Goal: Task Accomplishment & Management: Manage account settings

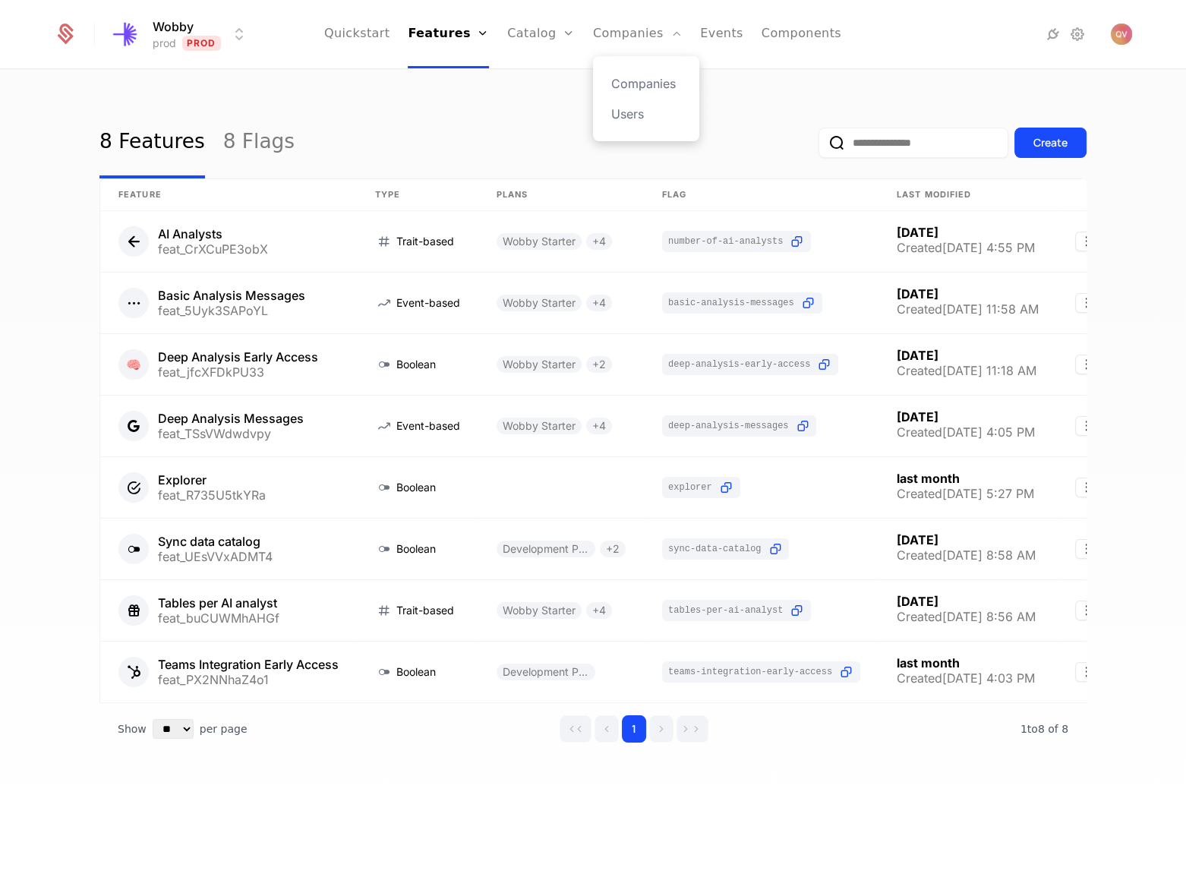
click at [633, 61] on div "Companies Users" at bounding box center [646, 98] width 106 height 85
click at [632, 74] on link "Companies" at bounding box center [646, 83] width 70 height 18
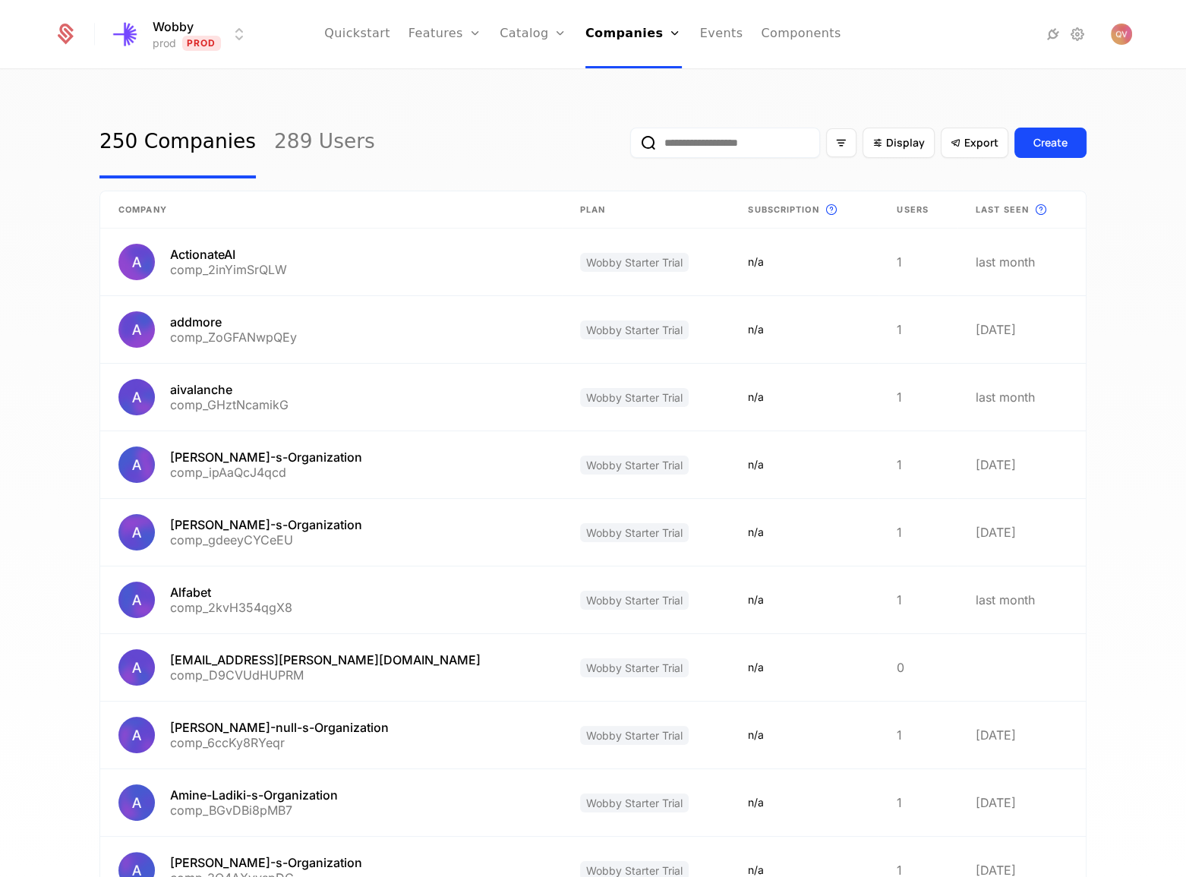
click at [474, 124] on div "250 Companies 289 Users Display Export Create" at bounding box center [592, 142] width 987 height 71
click at [325, 158] on link "289 Users" at bounding box center [324, 142] width 101 height 71
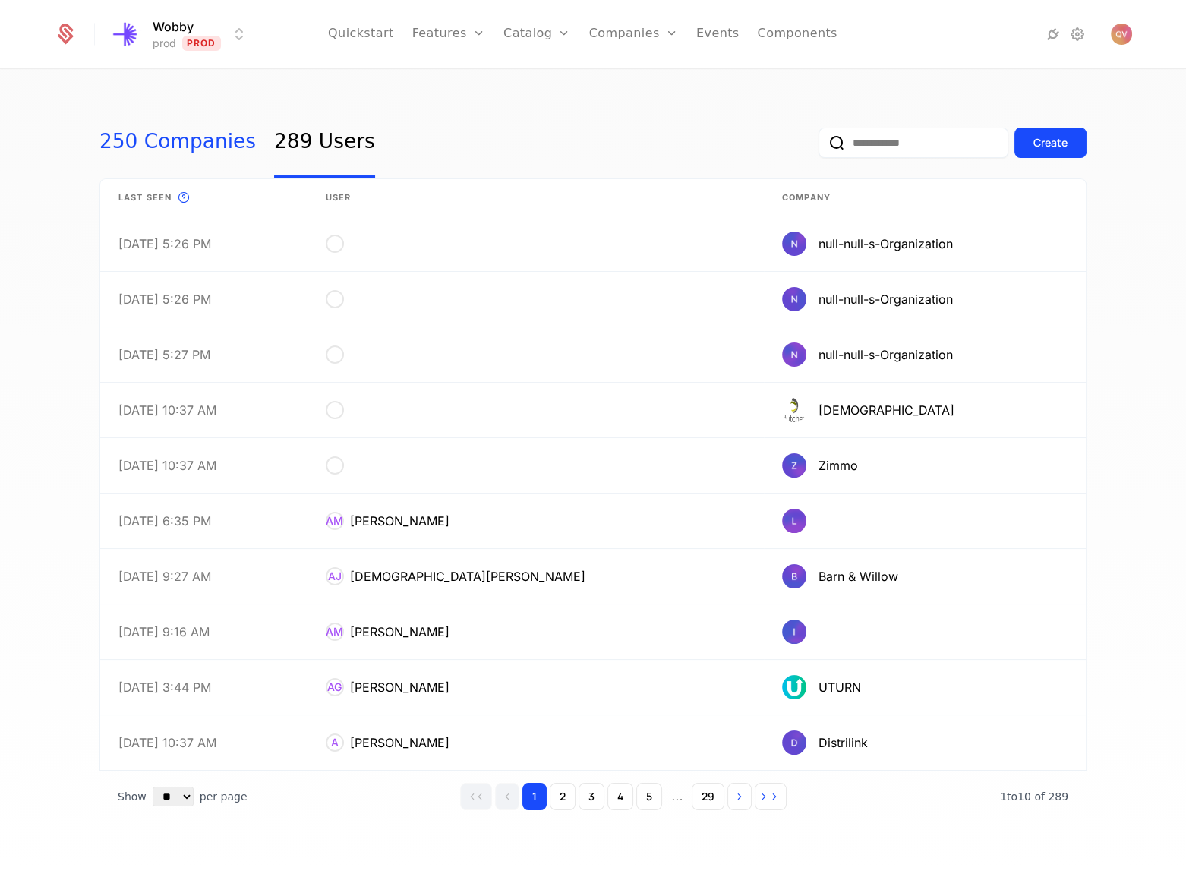
click at [216, 165] on link "250 Companies" at bounding box center [177, 142] width 156 height 71
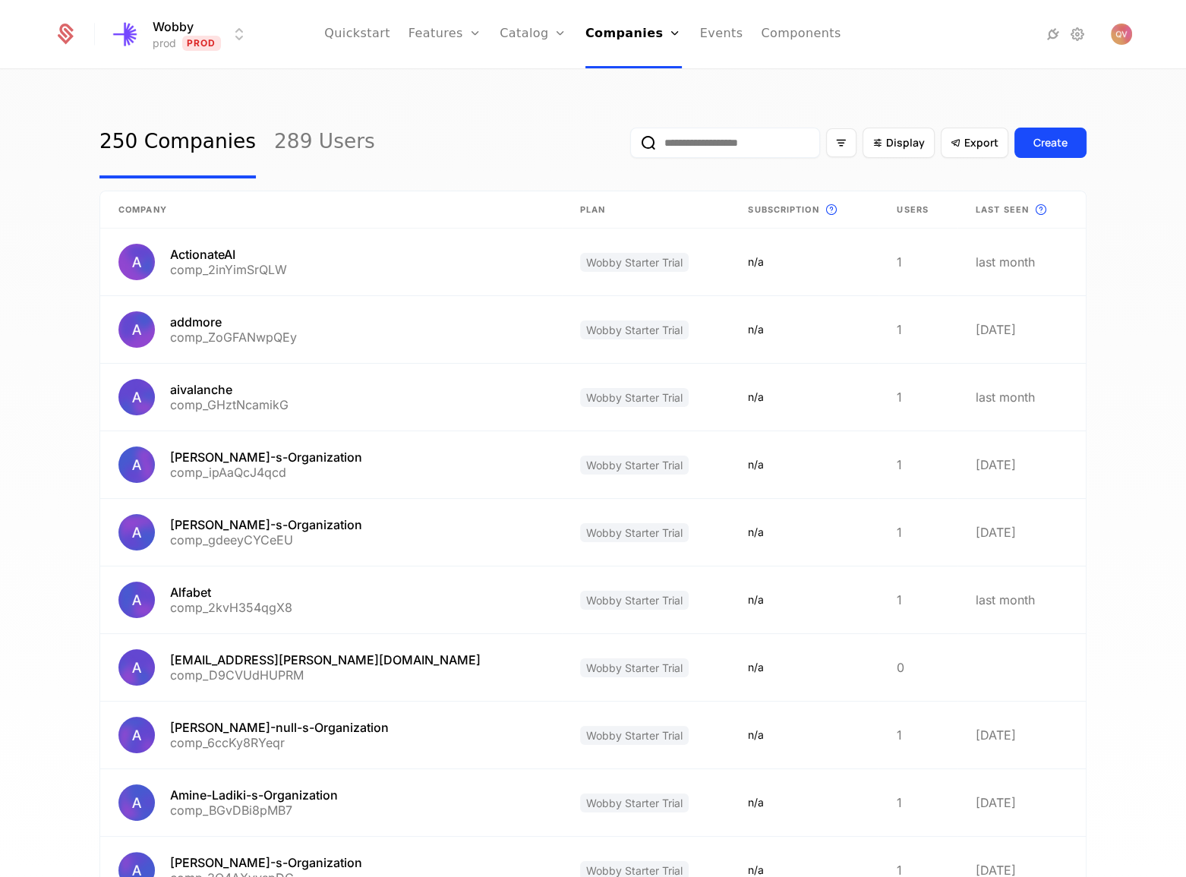
click at [796, 147] on input "email" at bounding box center [725, 143] width 190 height 30
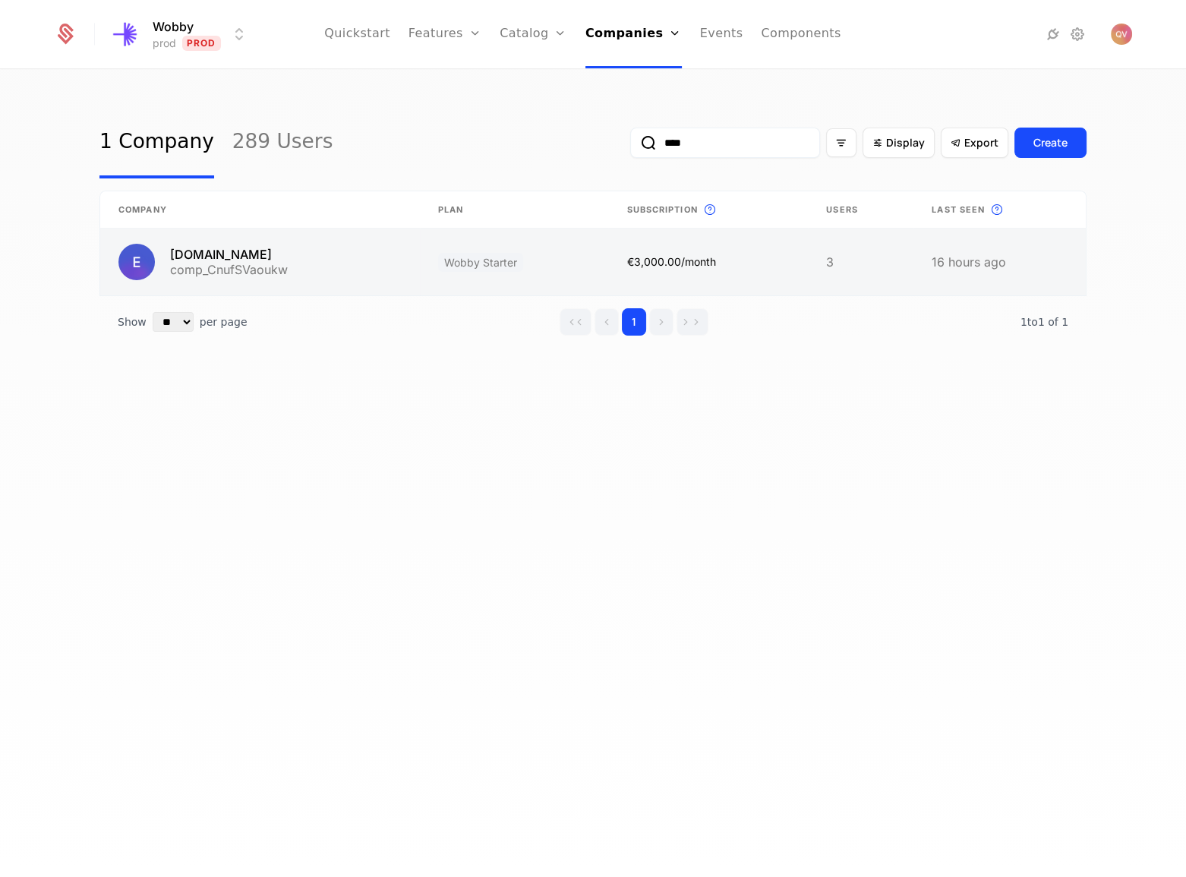
type input "****"
click at [311, 265] on link at bounding box center [260, 261] width 320 height 67
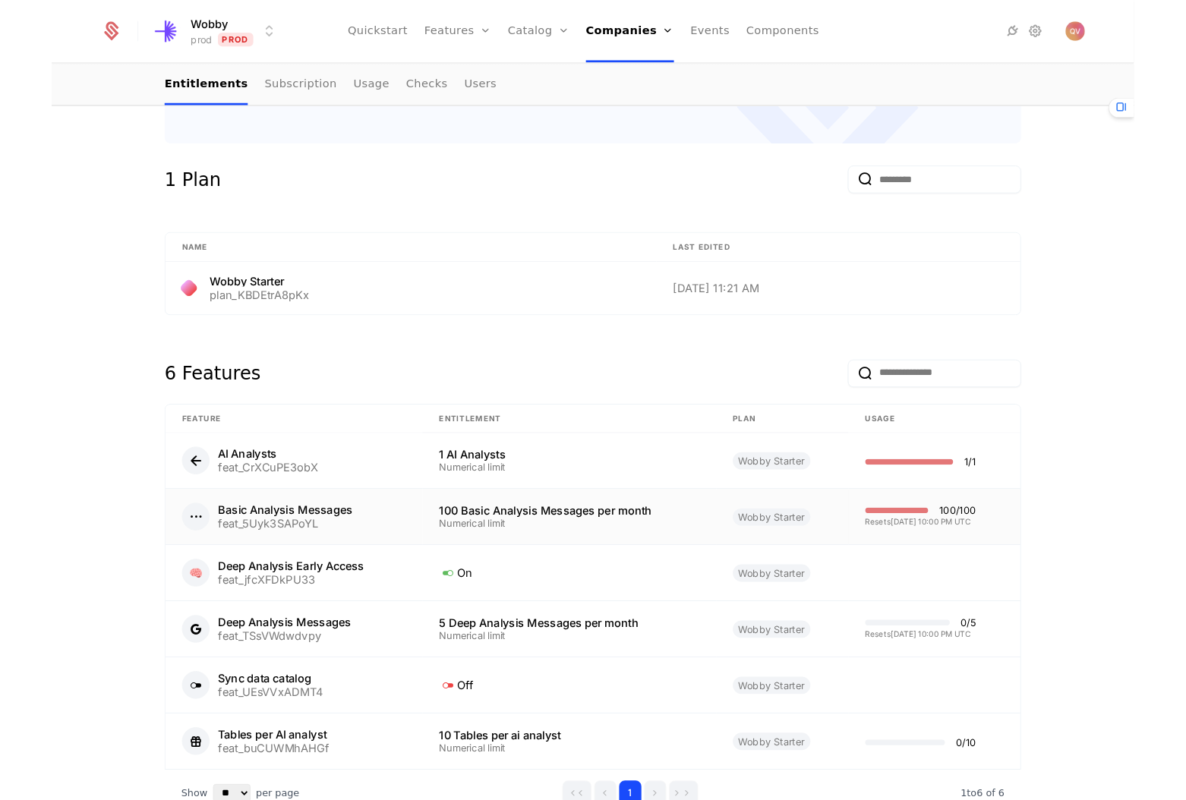
scroll to position [621, 0]
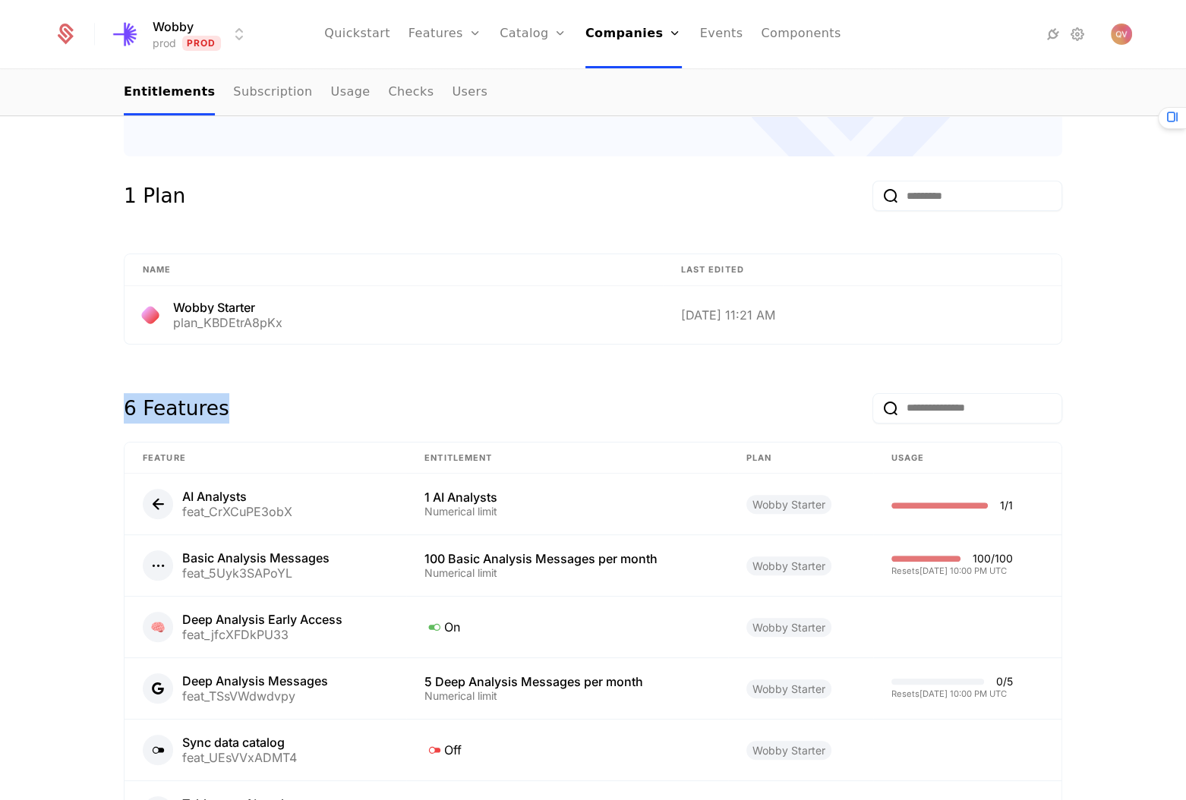
drag, startPoint x: 256, startPoint y: 427, endPoint x: 106, endPoint y: 418, distance: 149.9
click at [106, 418] on div "Overview All meta Name [DOMAIN_NAME] Schematic ID comp_CnufSVaoukw Updated at […" at bounding box center [592, 300] width 987 height 1285
drag, startPoint x: 106, startPoint y: 416, endPoint x: 286, endPoint y: 406, distance: 180.2
click at [286, 406] on div "Overview All meta Name [DOMAIN_NAME] Schematic ID comp_CnufSVaoukw Updated at […" at bounding box center [592, 300] width 987 height 1285
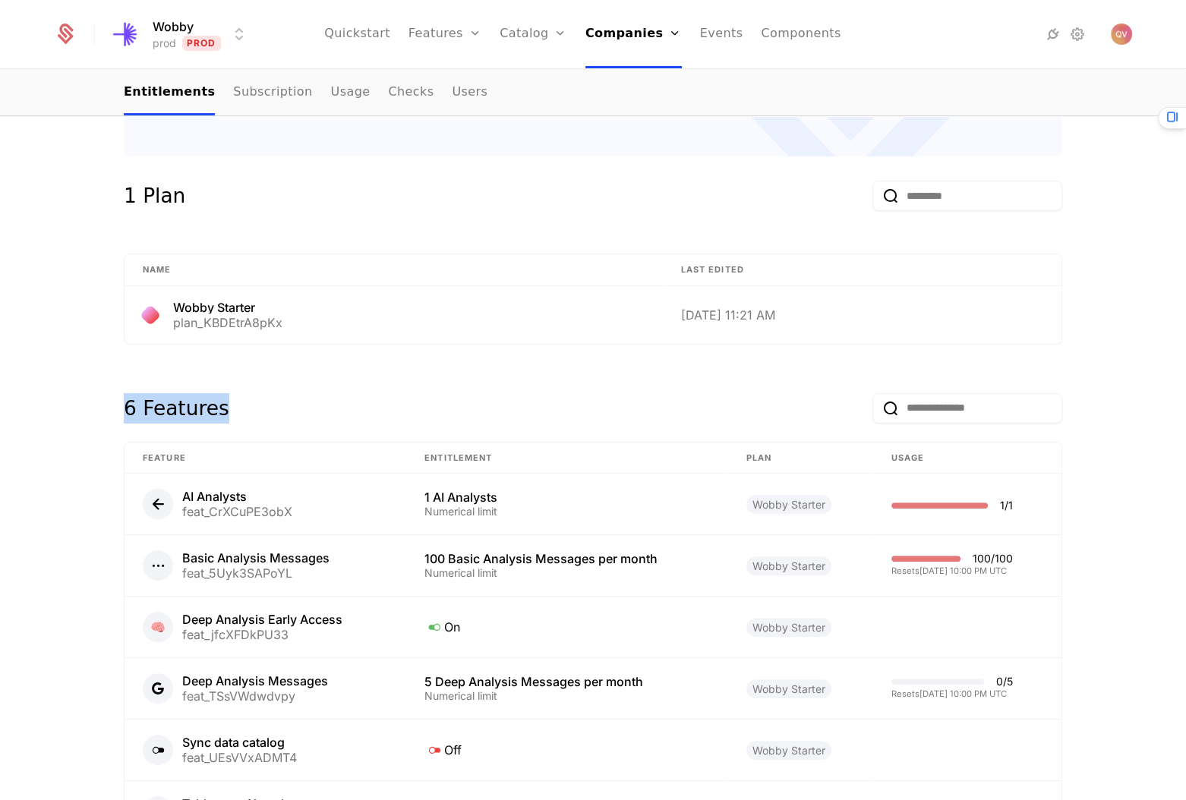
click at [286, 406] on div "6 Features" at bounding box center [593, 405] width 938 height 73
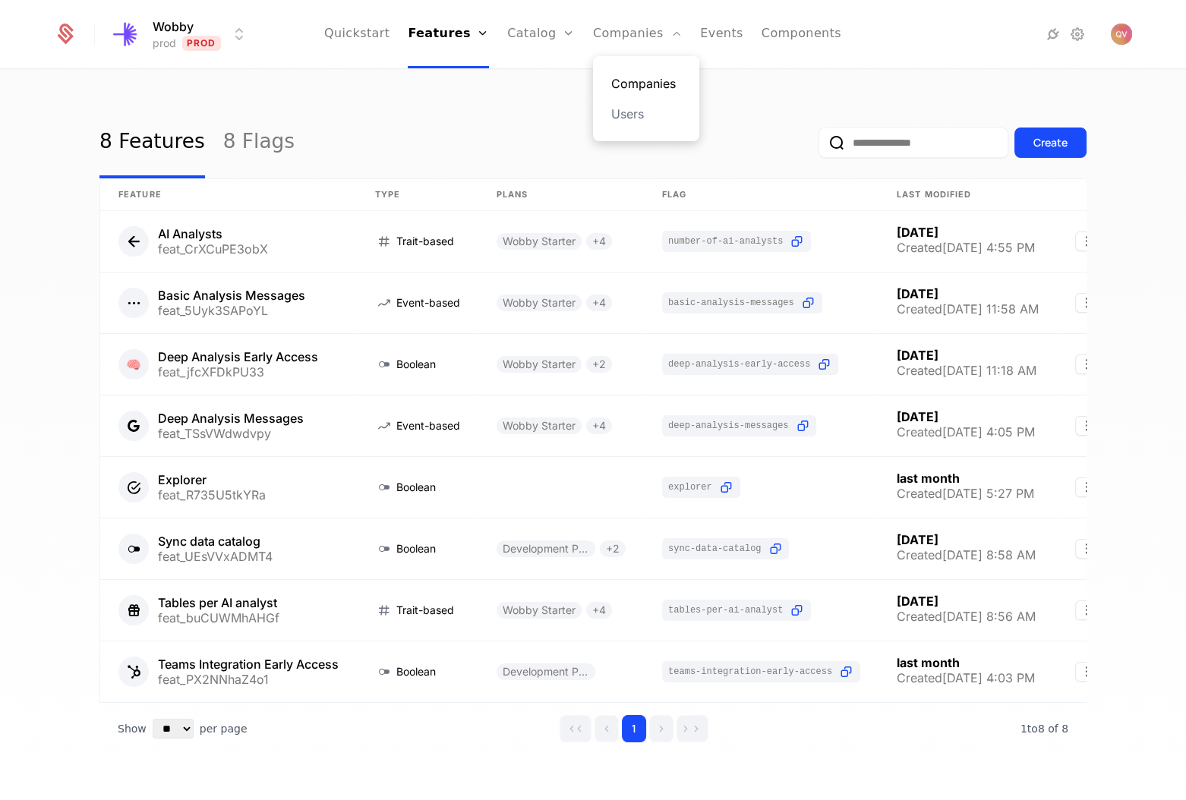
click at [641, 76] on link "Companies" at bounding box center [646, 83] width 70 height 18
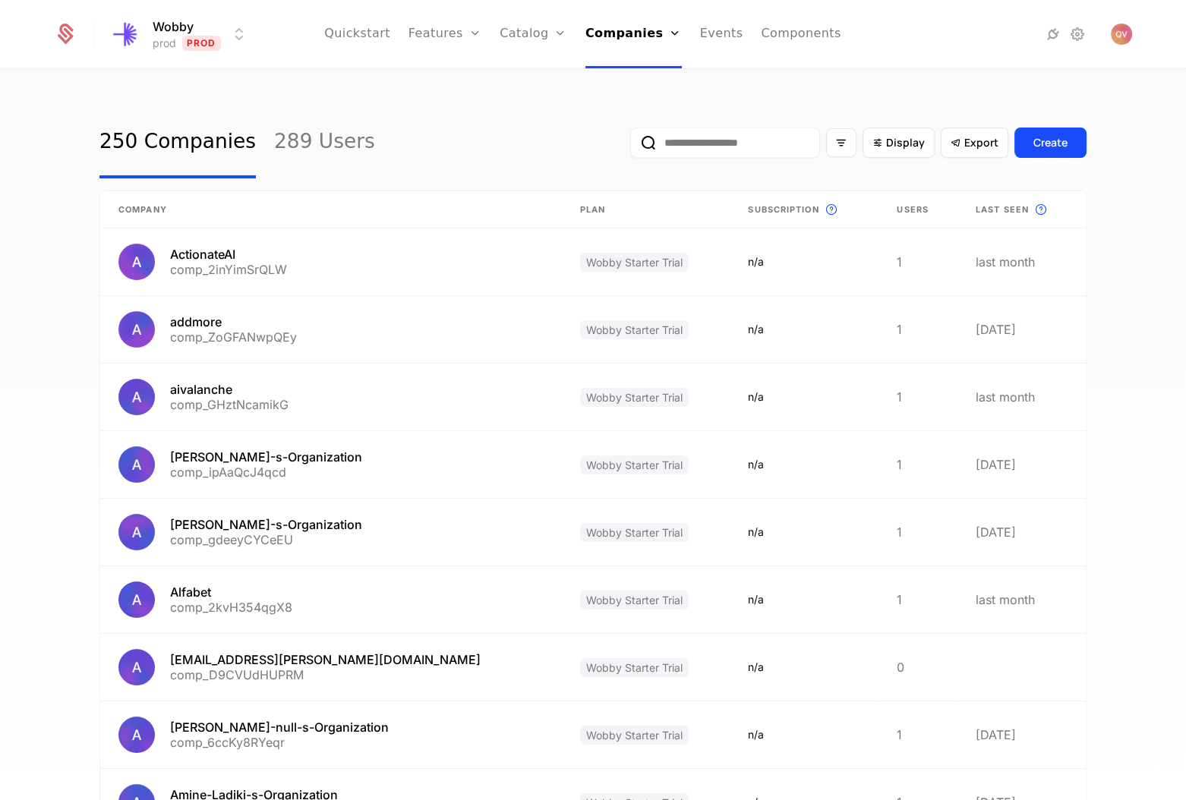
click at [703, 146] on input "email" at bounding box center [725, 143] width 190 height 30
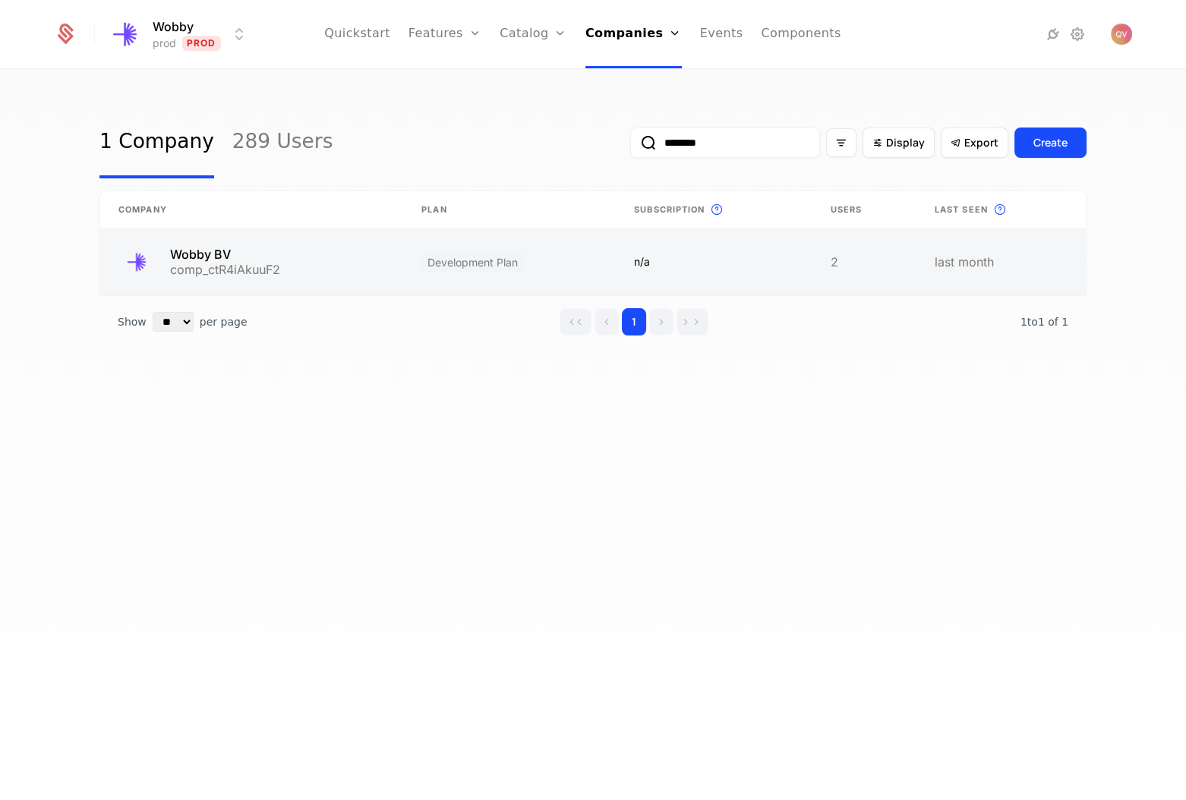
type input "********"
click at [246, 272] on link at bounding box center [251, 261] width 303 height 67
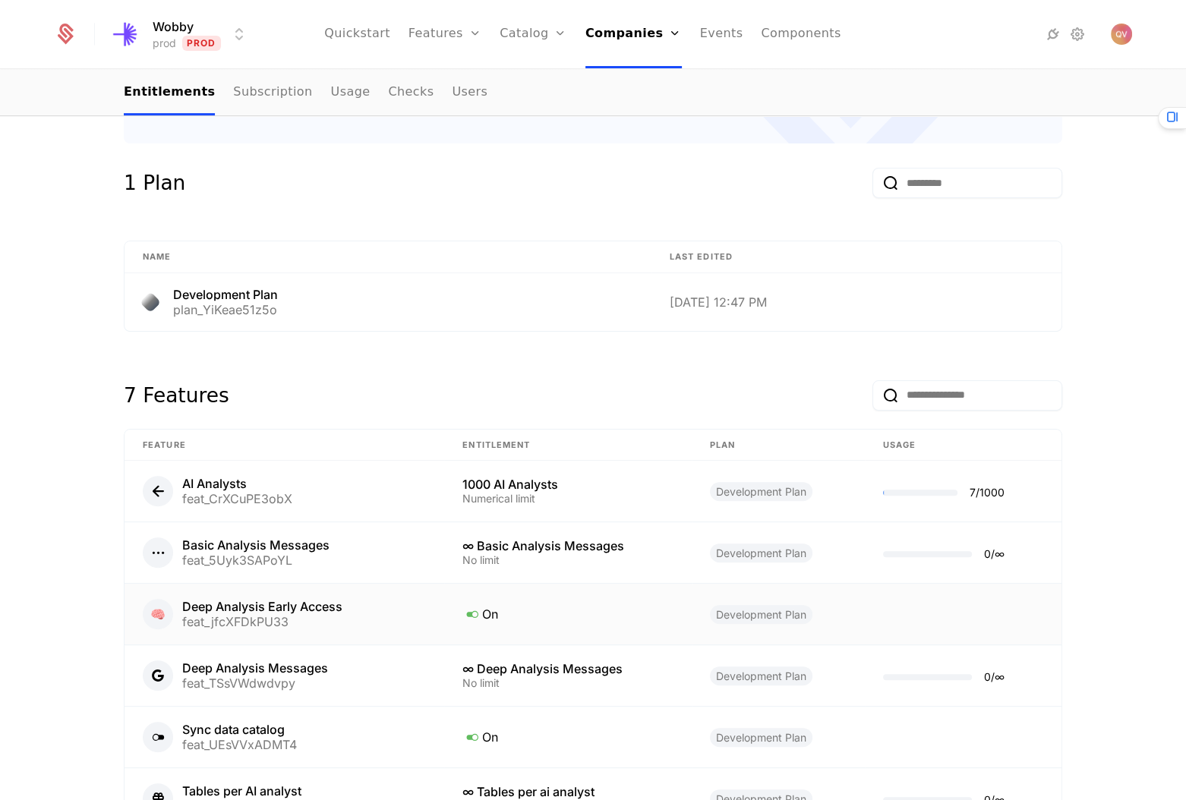
scroll to position [515, 0]
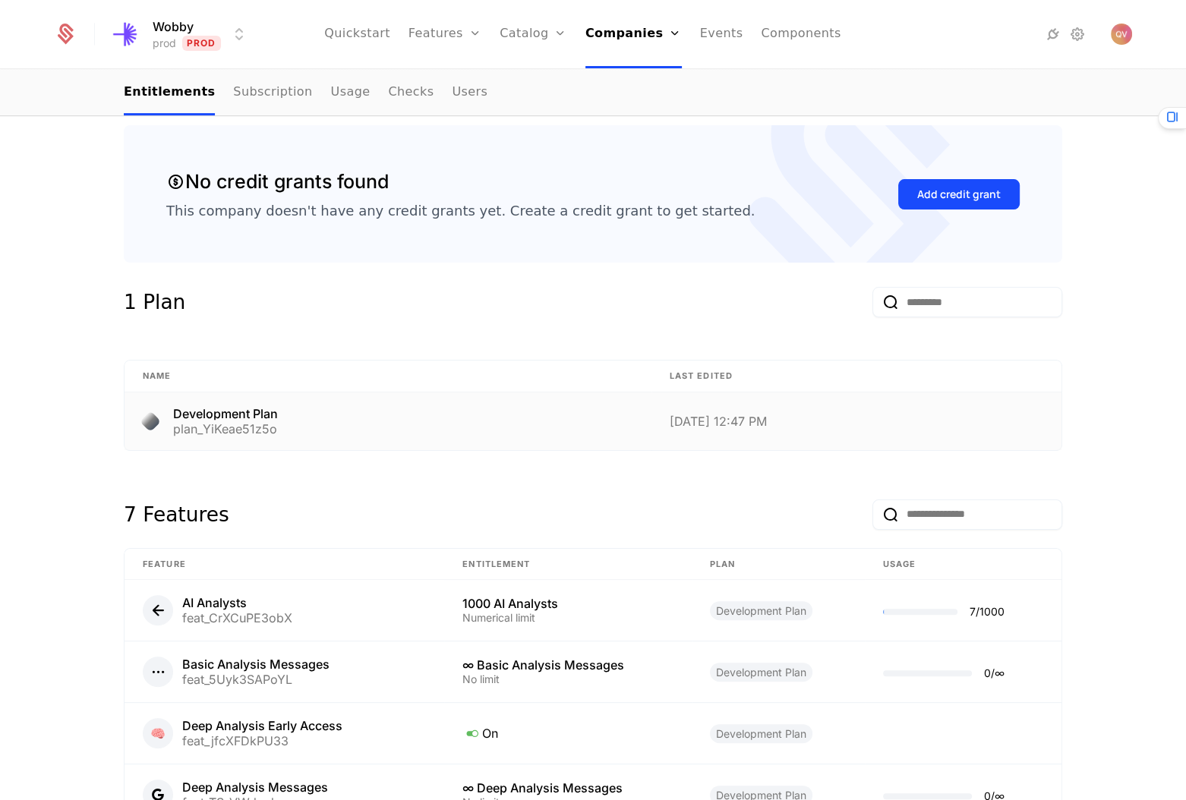
click at [163, 410] on div "Development Plan plan_YiKeae51z5o" at bounding box center [388, 421] width 490 height 27
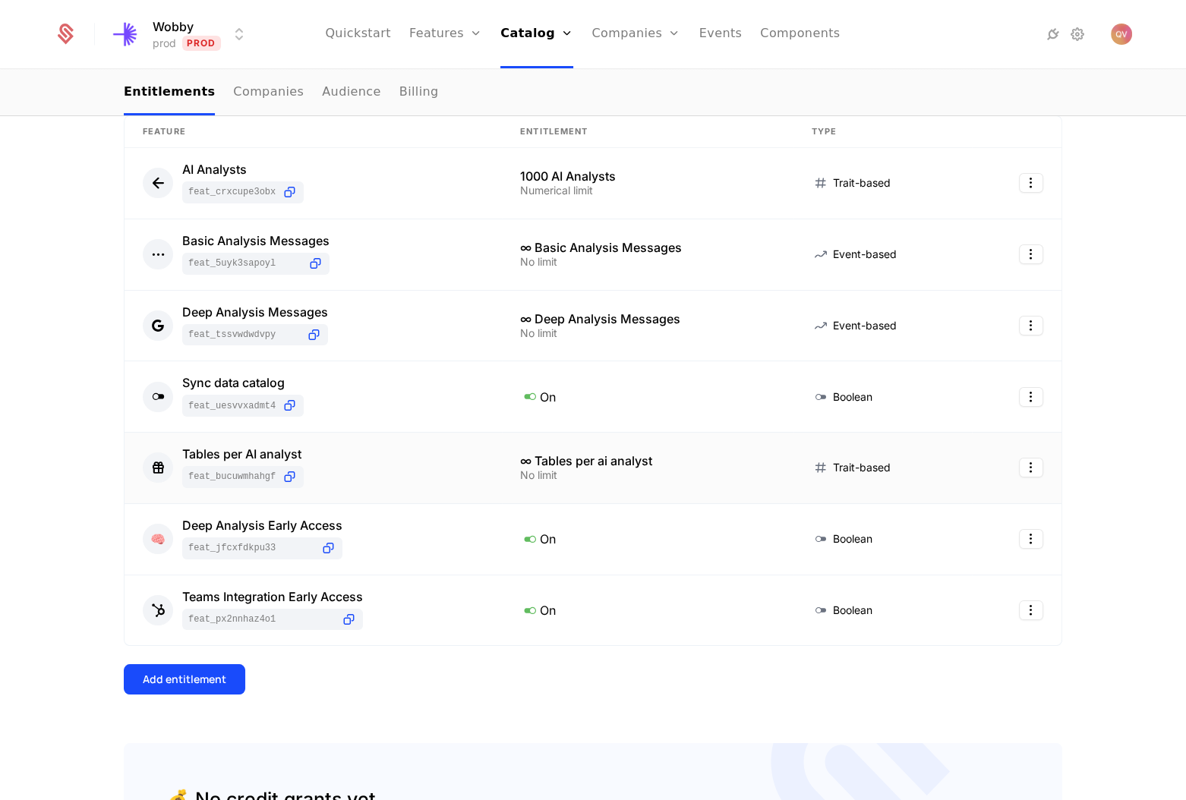
scroll to position [223, 0]
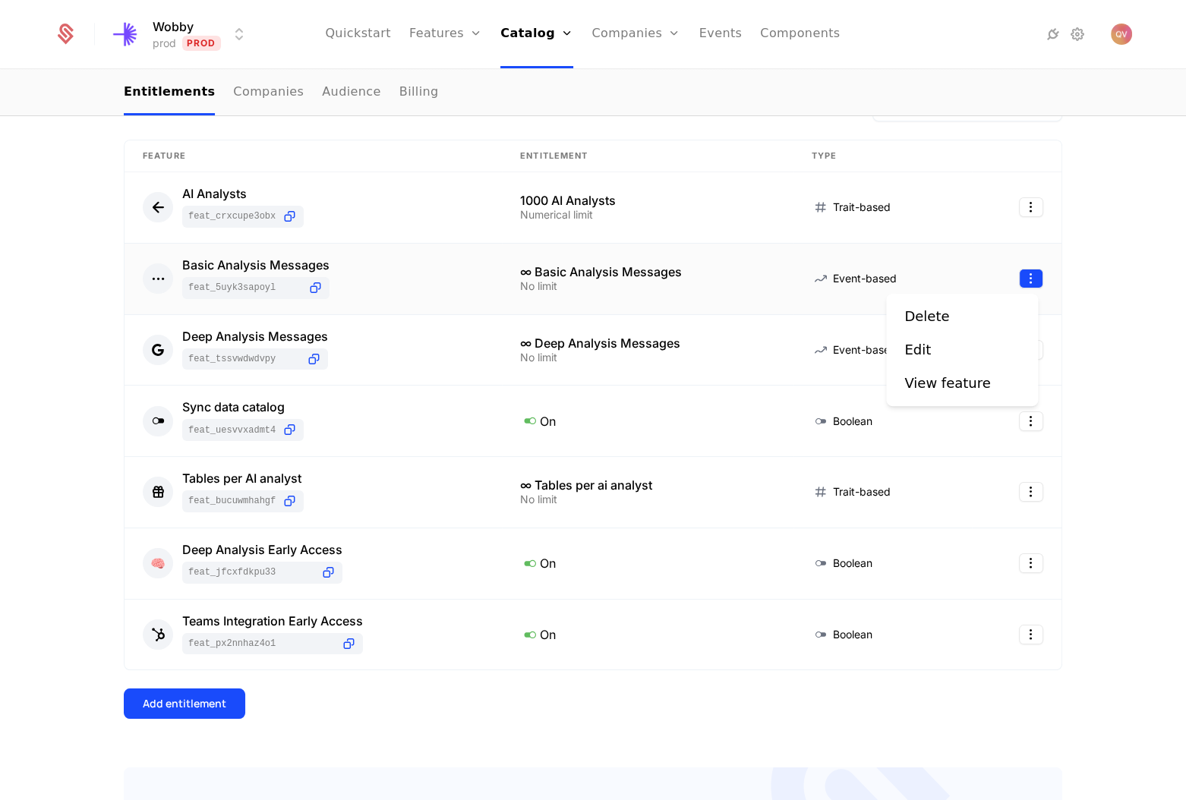
click at [1029, 276] on html "Wobby prod Prod Quickstart Features Features Flags Catalog Plans Add Ons Credit…" at bounding box center [593, 400] width 1186 height 800
click at [915, 350] on div "Edit" at bounding box center [917, 349] width 27 height 21
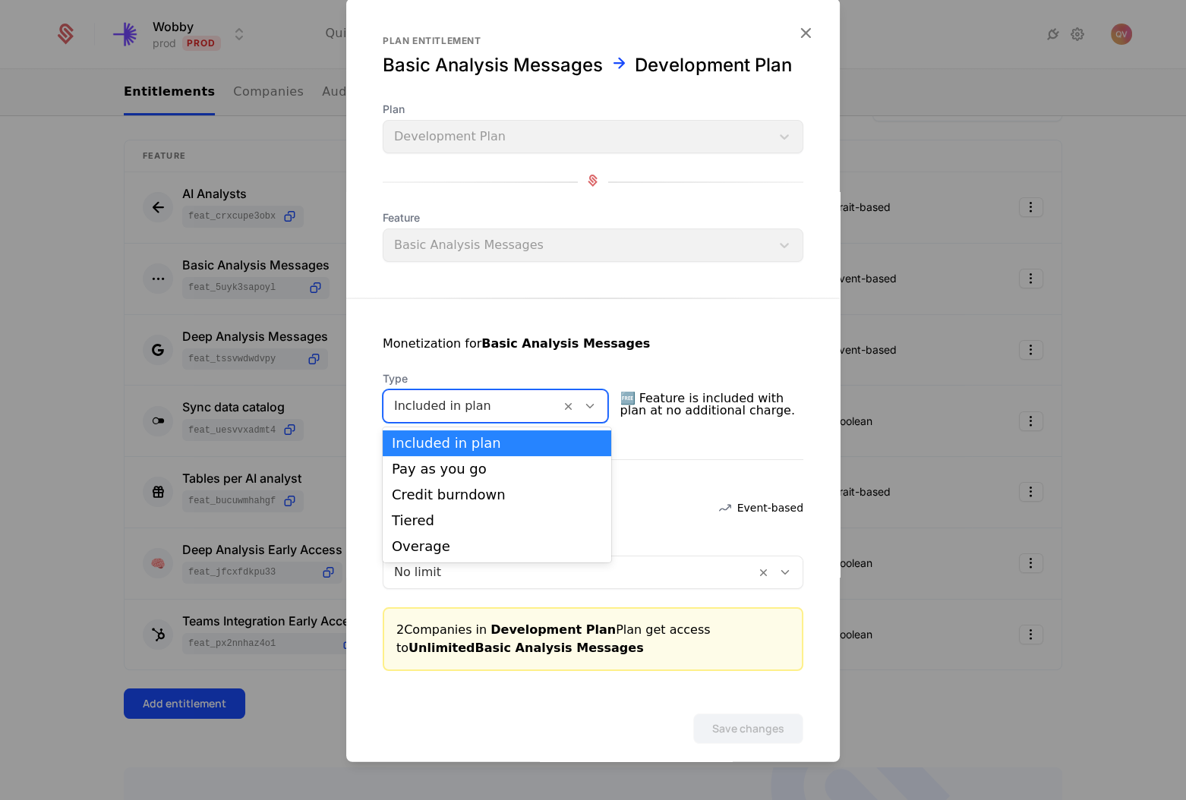
click at [504, 407] on div at bounding box center [472, 405] width 156 height 21
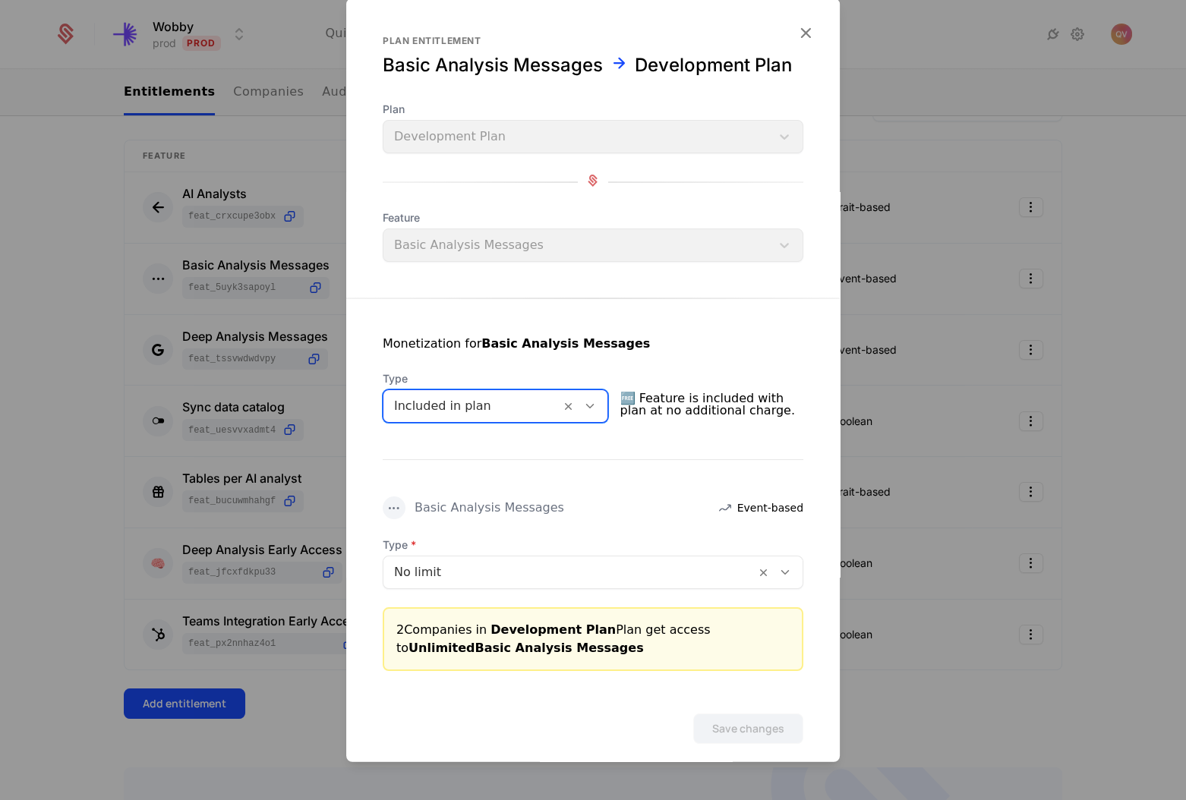
click at [471, 576] on div at bounding box center [569, 572] width 351 height 21
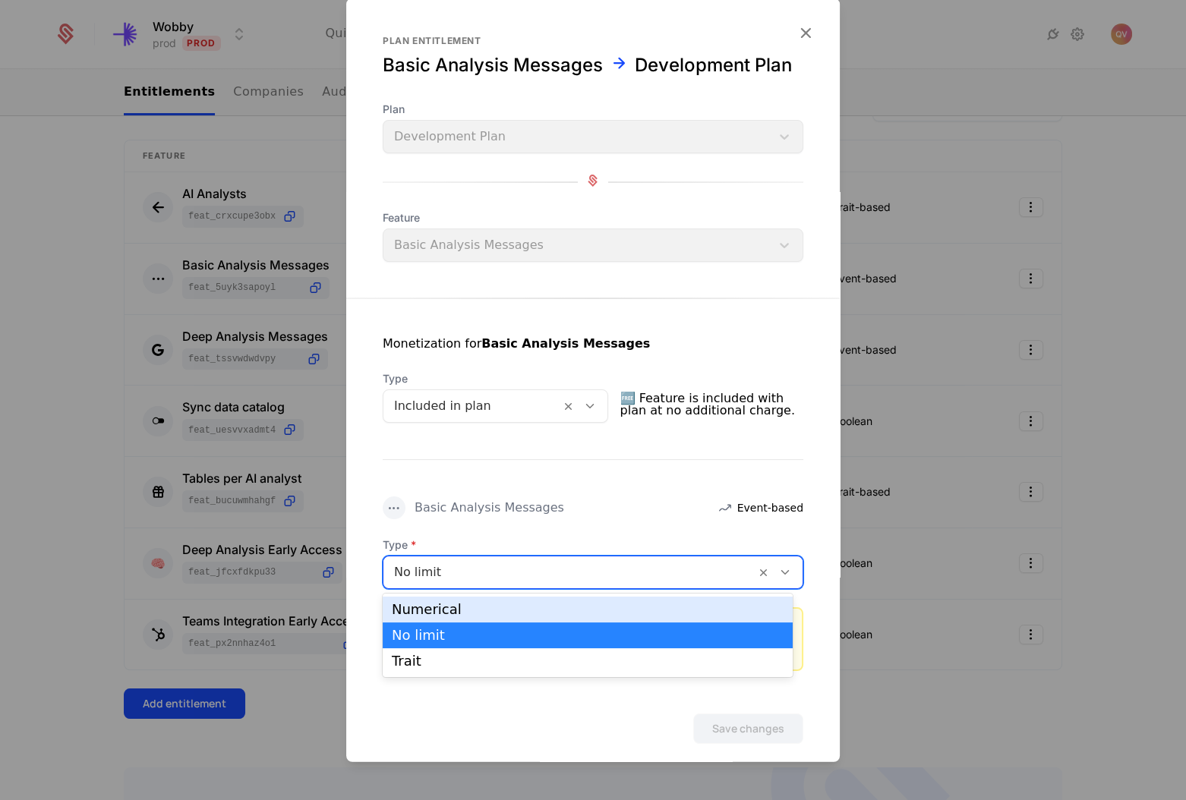
click at [455, 607] on div "Numerical" at bounding box center [588, 610] width 392 height 14
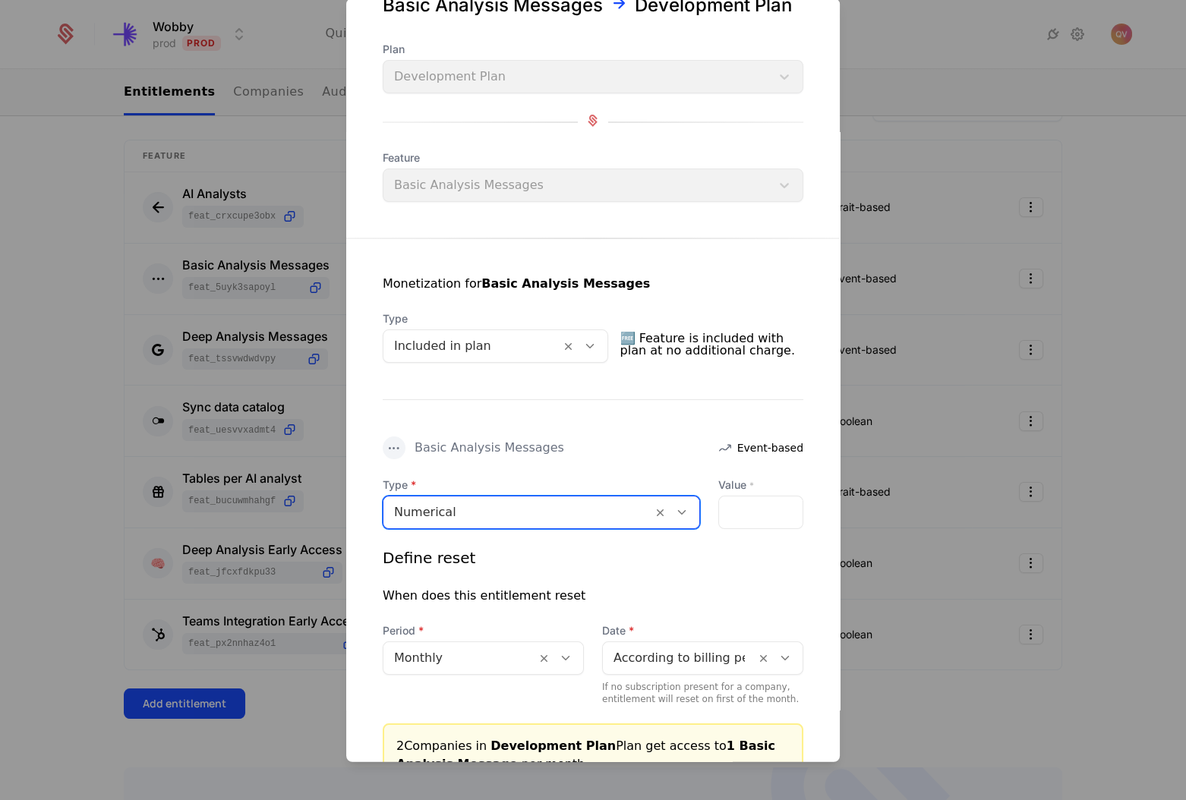
scroll to position [137, 0]
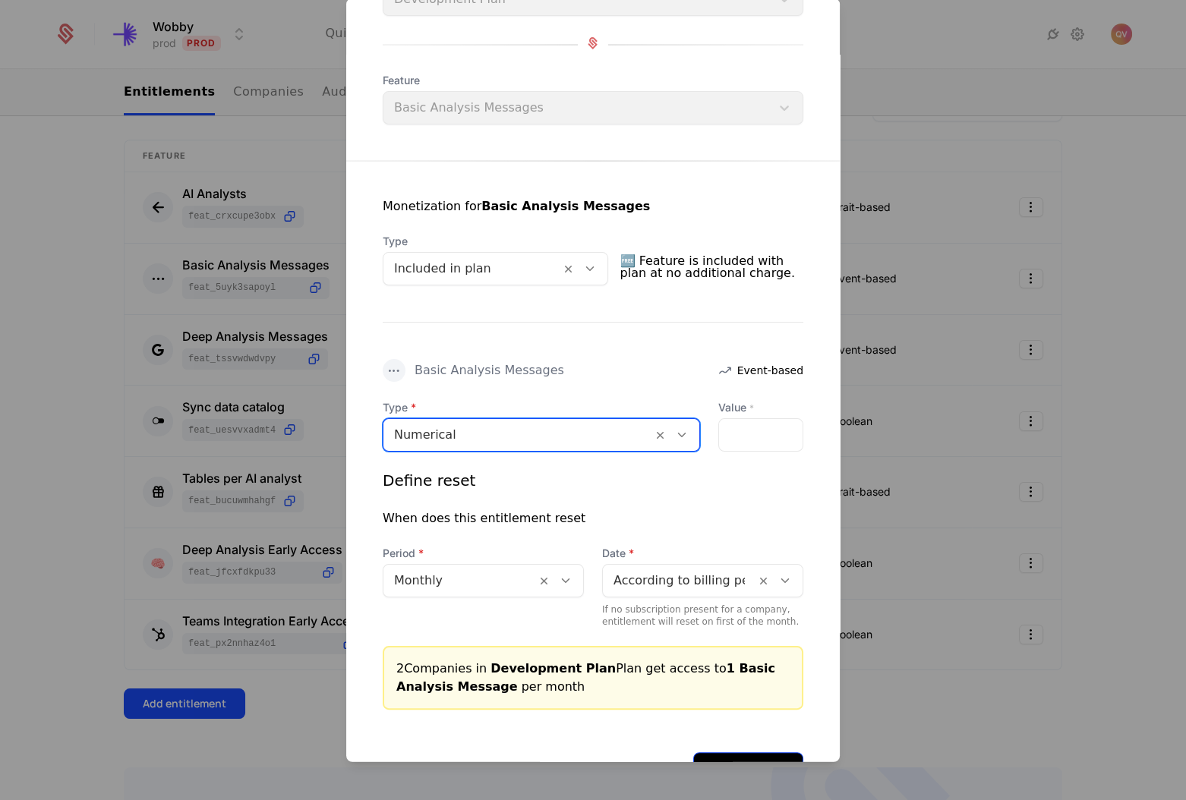
click at [726, 752] on button "Save changes" at bounding box center [748, 767] width 110 height 30
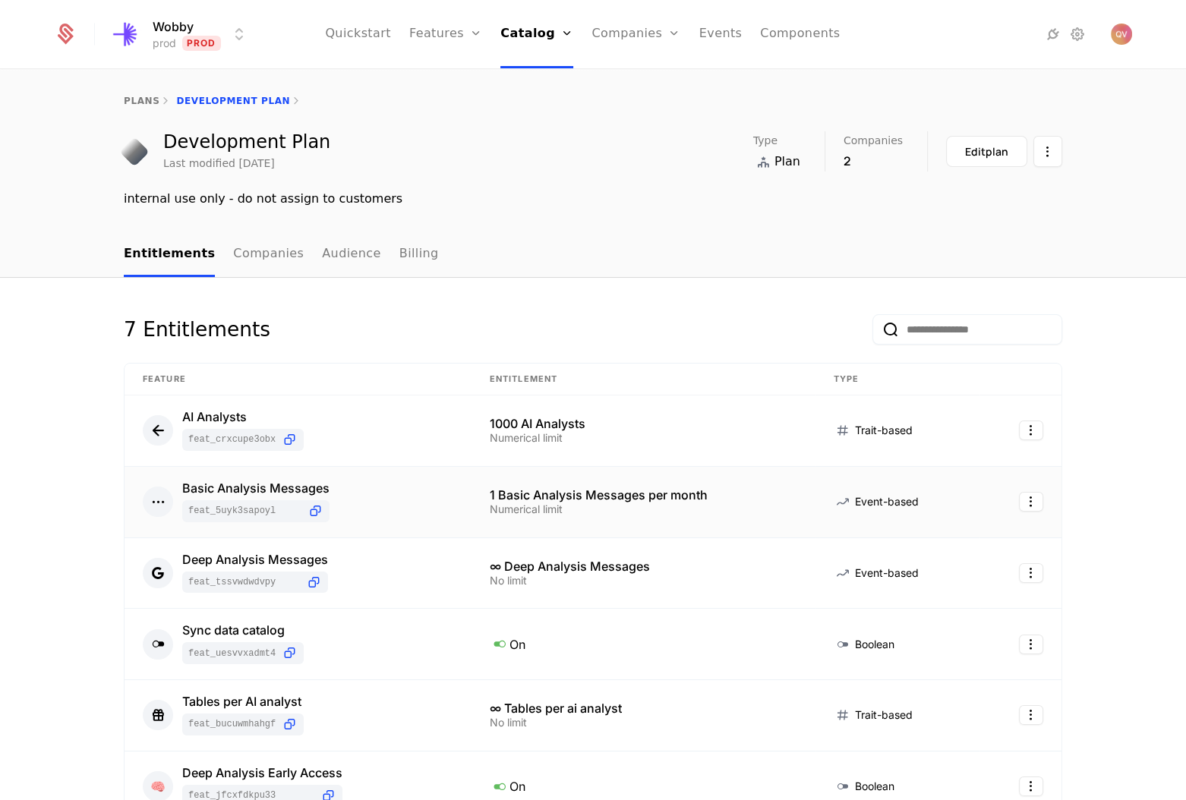
scroll to position [68, 0]
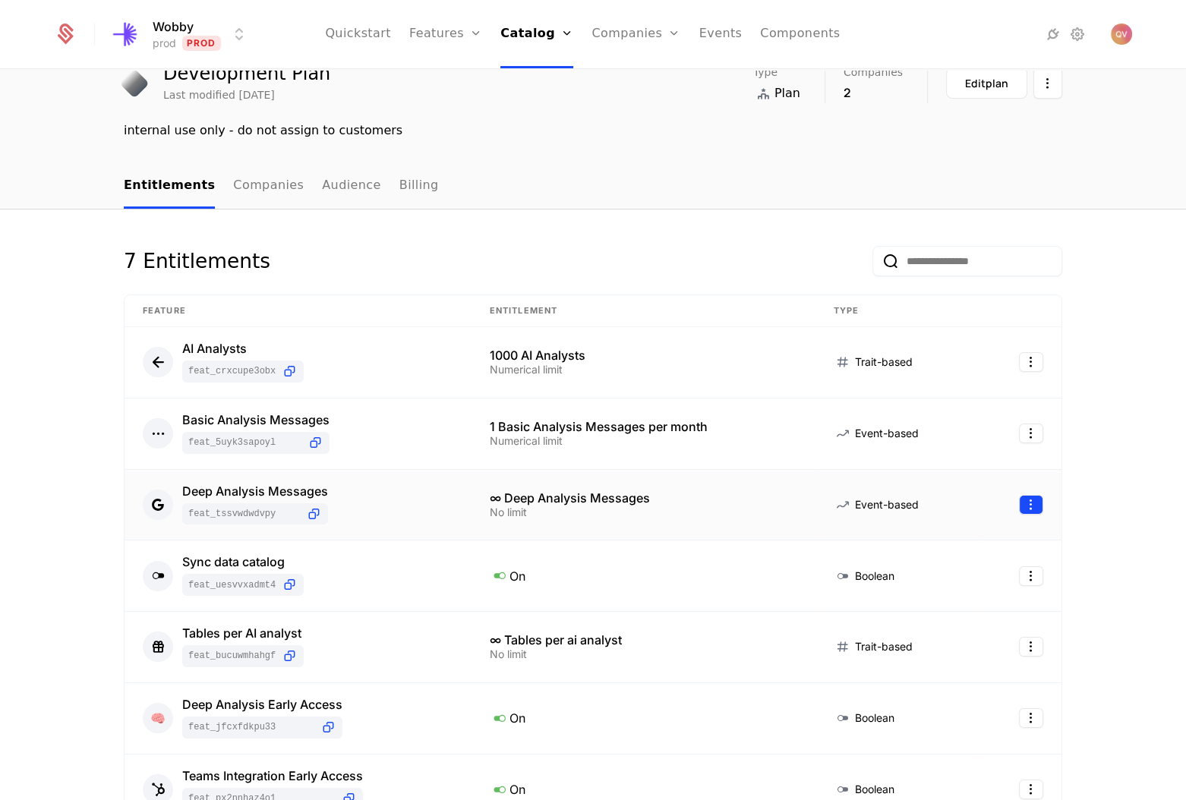
click at [1027, 499] on html "Wobby prod Prod Quickstart Features Features Flags Catalog Plans Add Ons Credit…" at bounding box center [593, 400] width 1186 height 800
click at [919, 581] on div "Edit" at bounding box center [917, 575] width 27 height 21
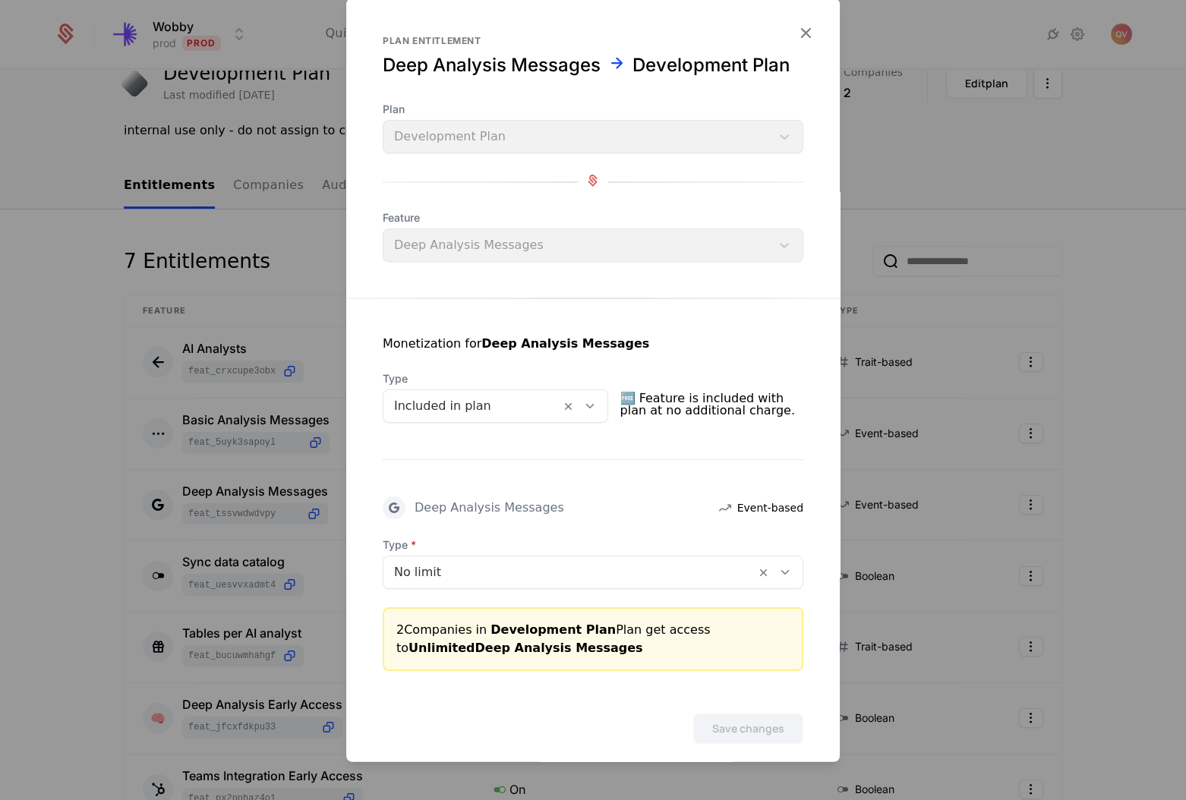
click at [940, 411] on div at bounding box center [593, 400] width 1186 height 800
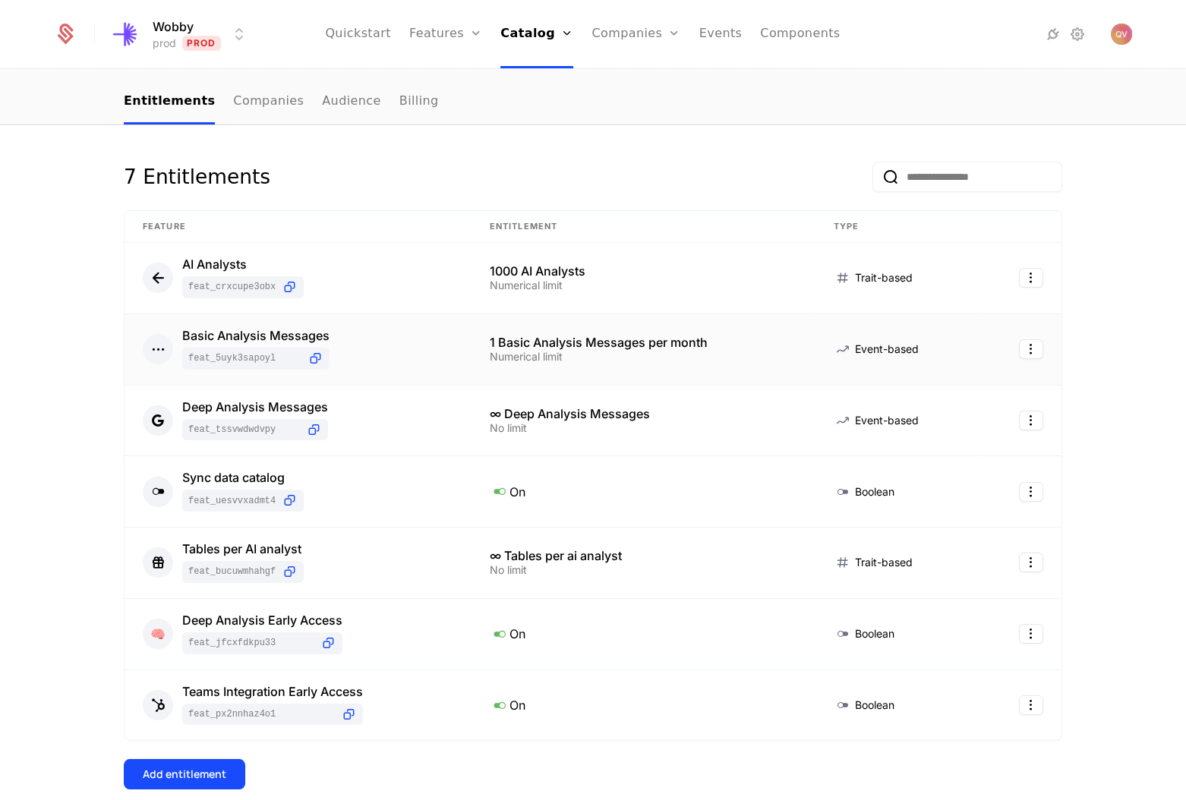
scroll to position [276, 0]
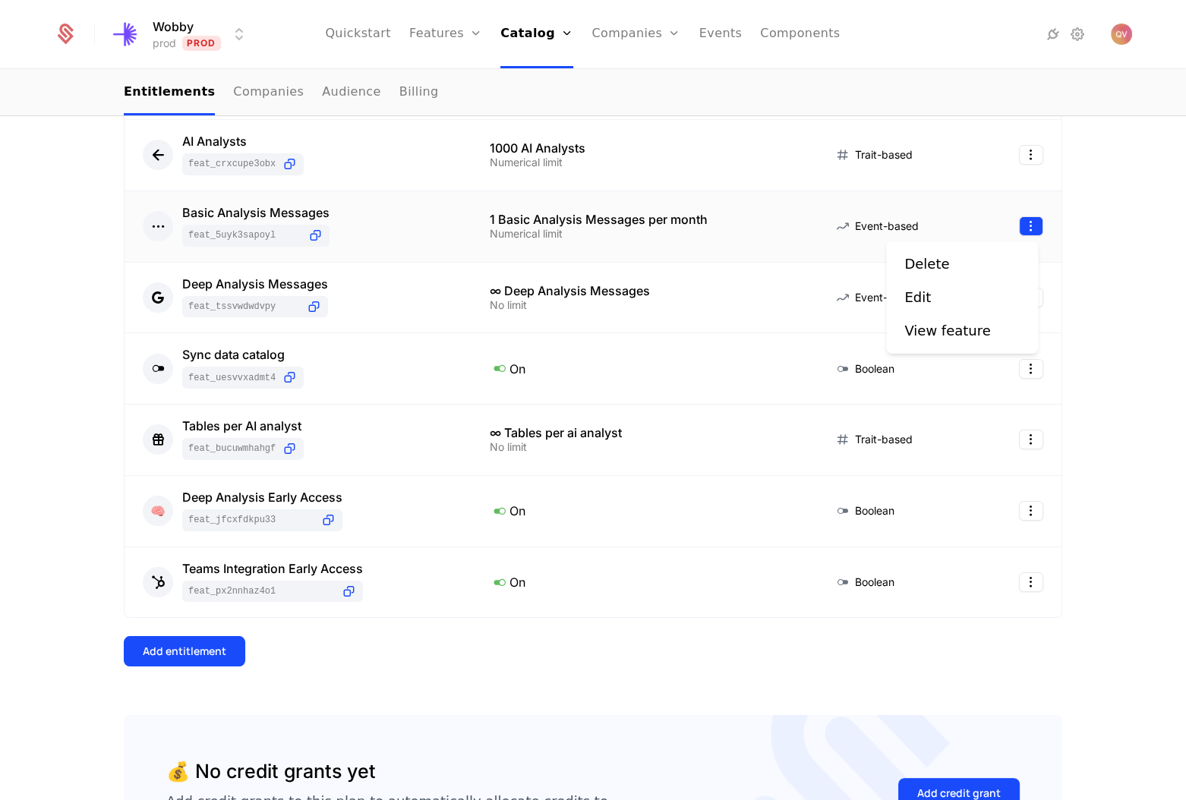
click at [1016, 223] on html "Wobby prod Prod Quickstart Features Features Flags Catalog Plans Add Ons Credit…" at bounding box center [593, 400] width 1186 height 800
click at [933, 292] on div "Edit" at bounding box center [923, 297] width 39 height 21
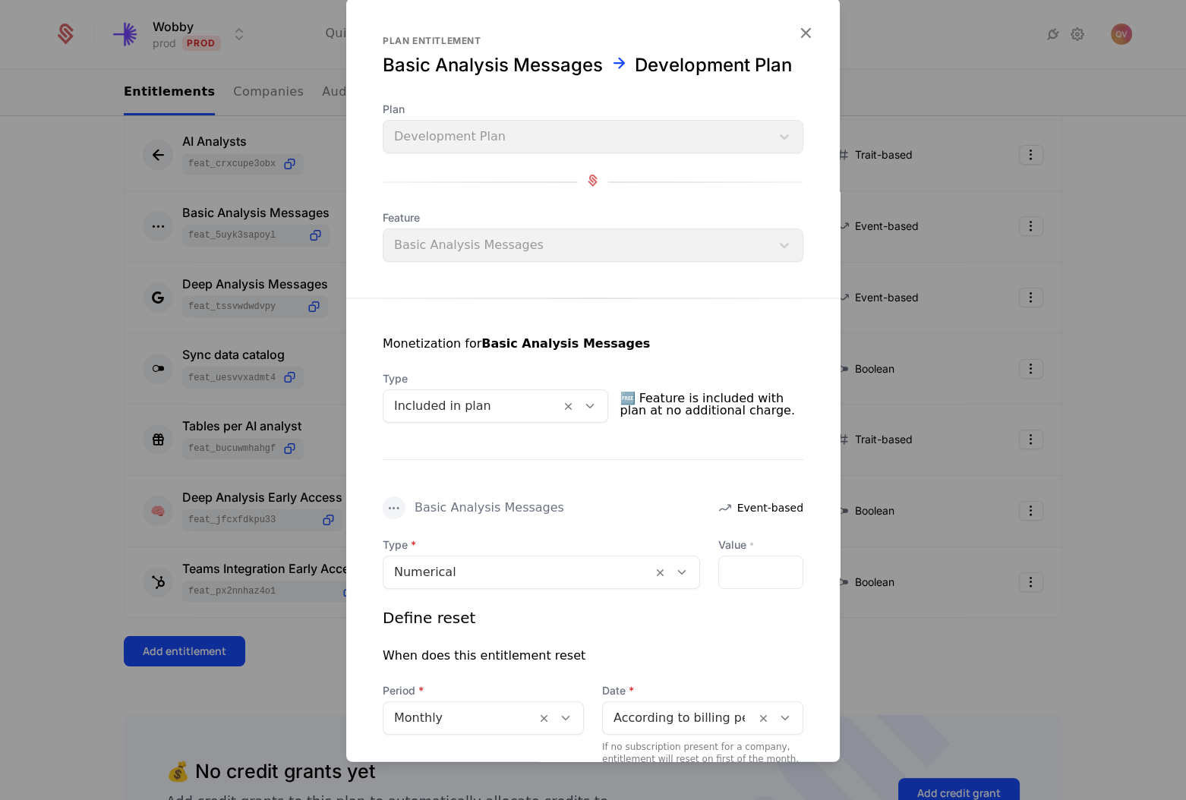
click at [452, 562] on div at bounding box center [517, 572] width 247 height 21
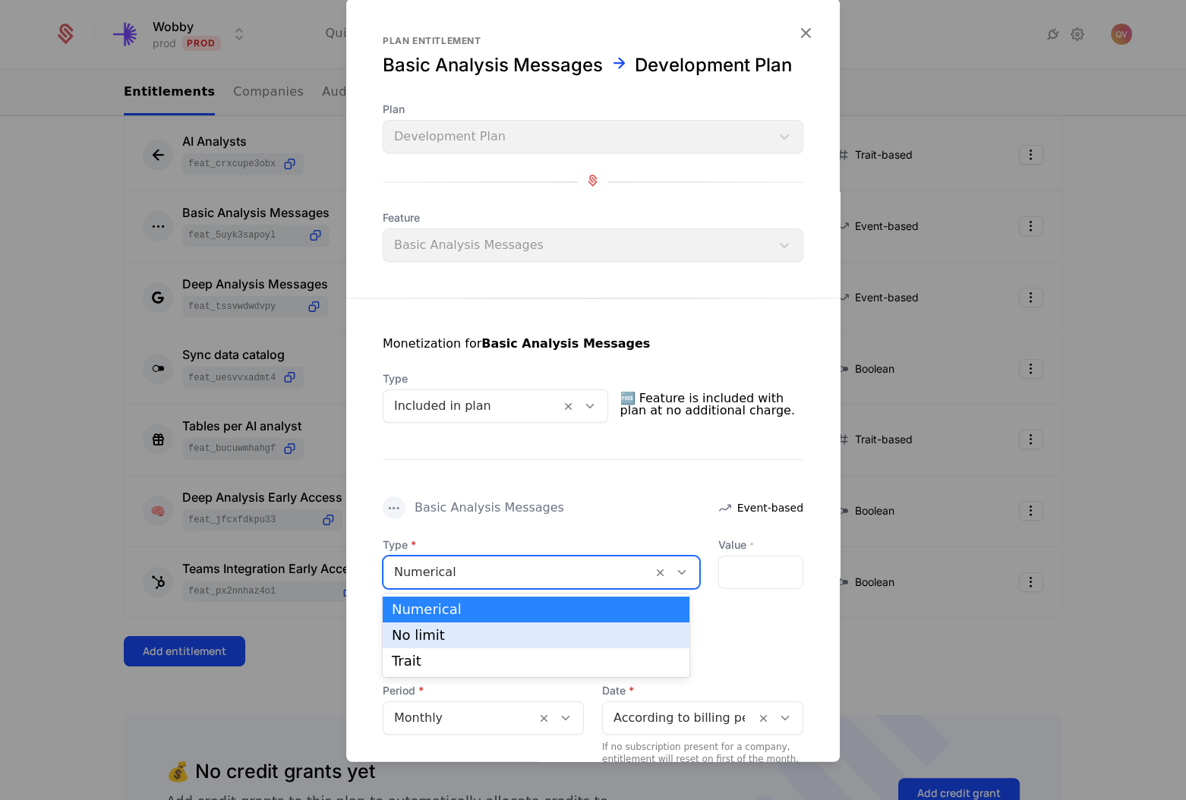
click at [430, 640] on div "No limit" at bounding box center [536, 636] width 288 height 14
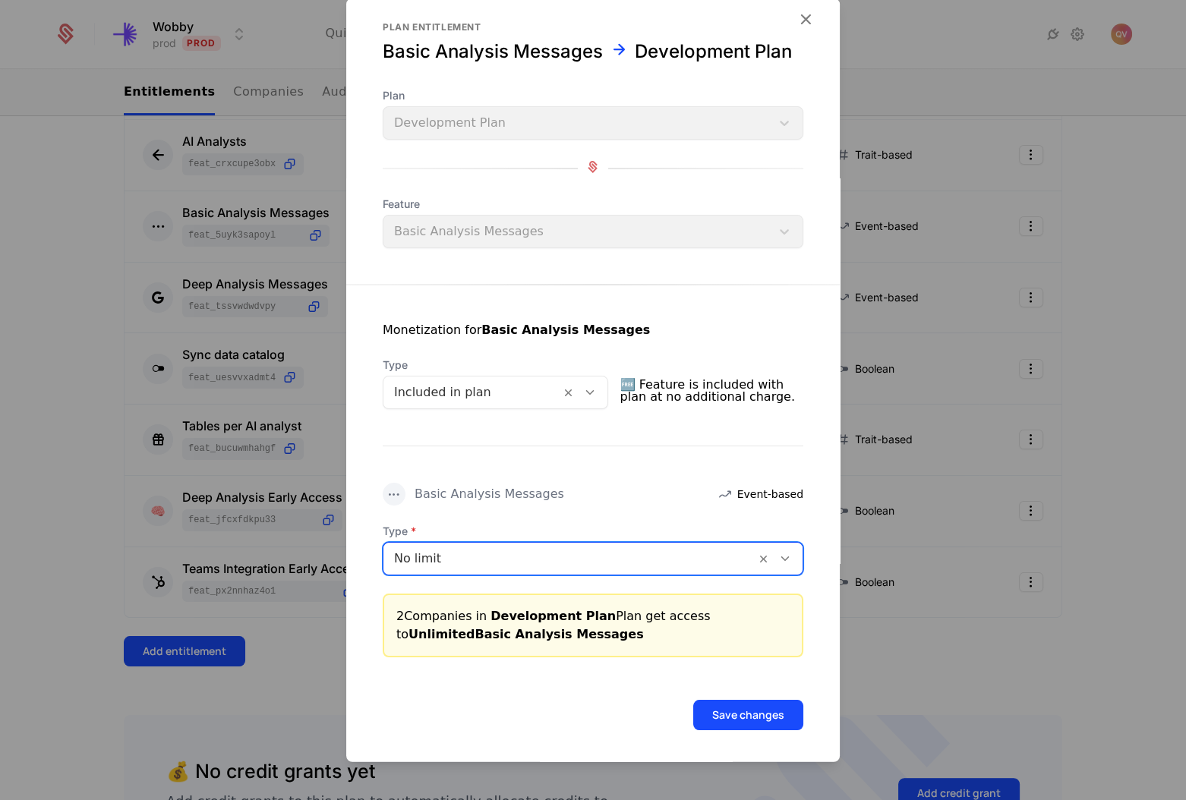
scroll to position [17, 0]
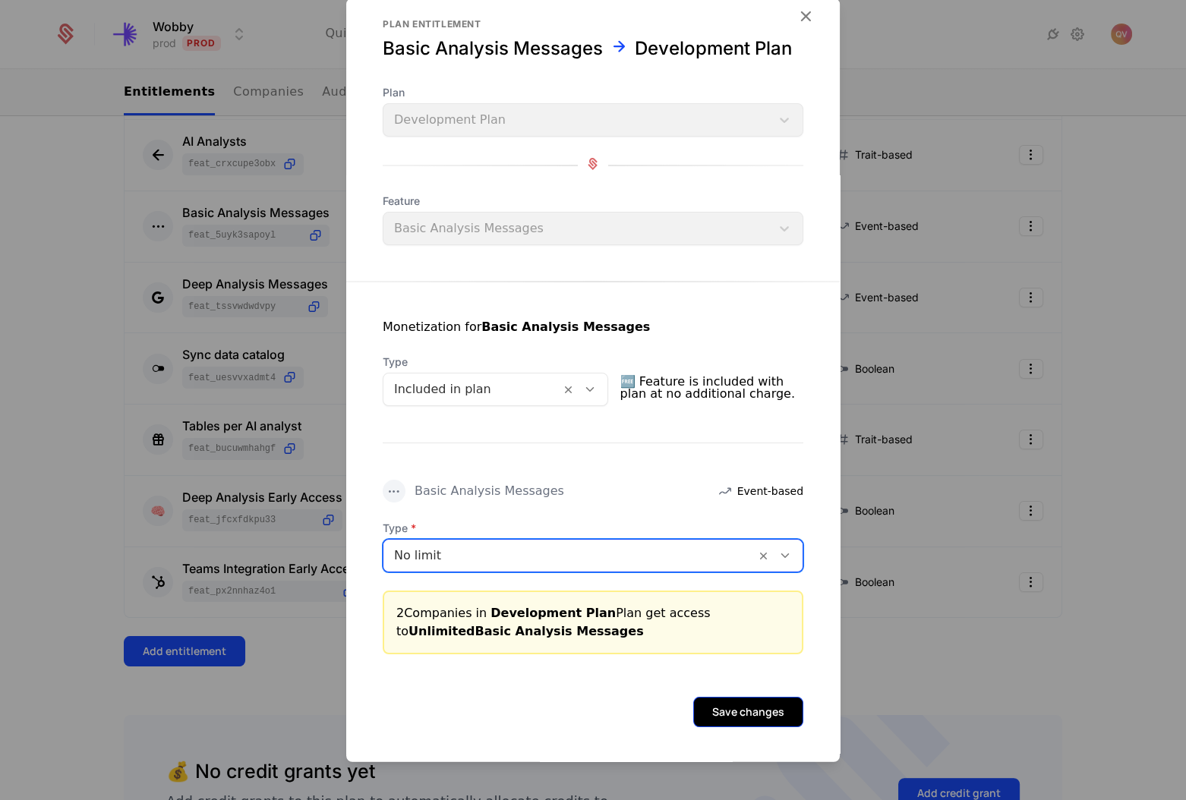
click at [715, 697] on button "Save changes" at bounding box center [748, 712] width 110 height 30
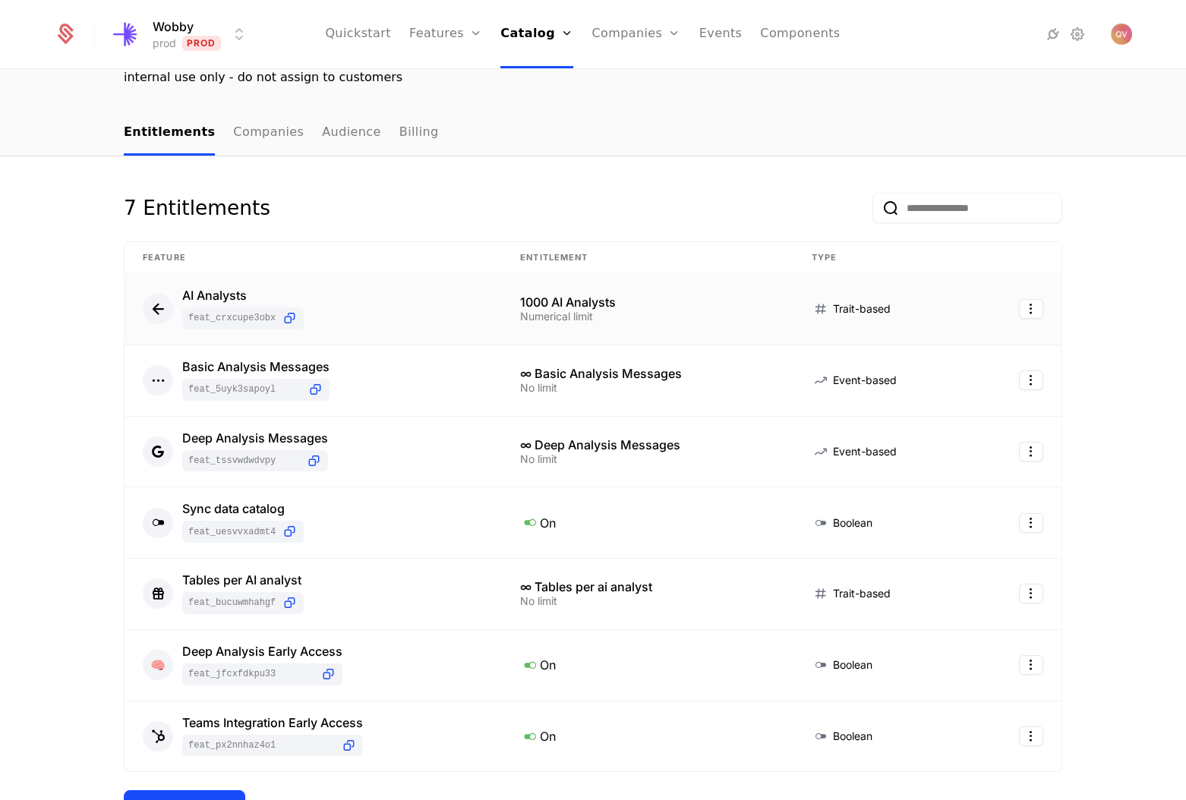
scroll to position [0, 0]
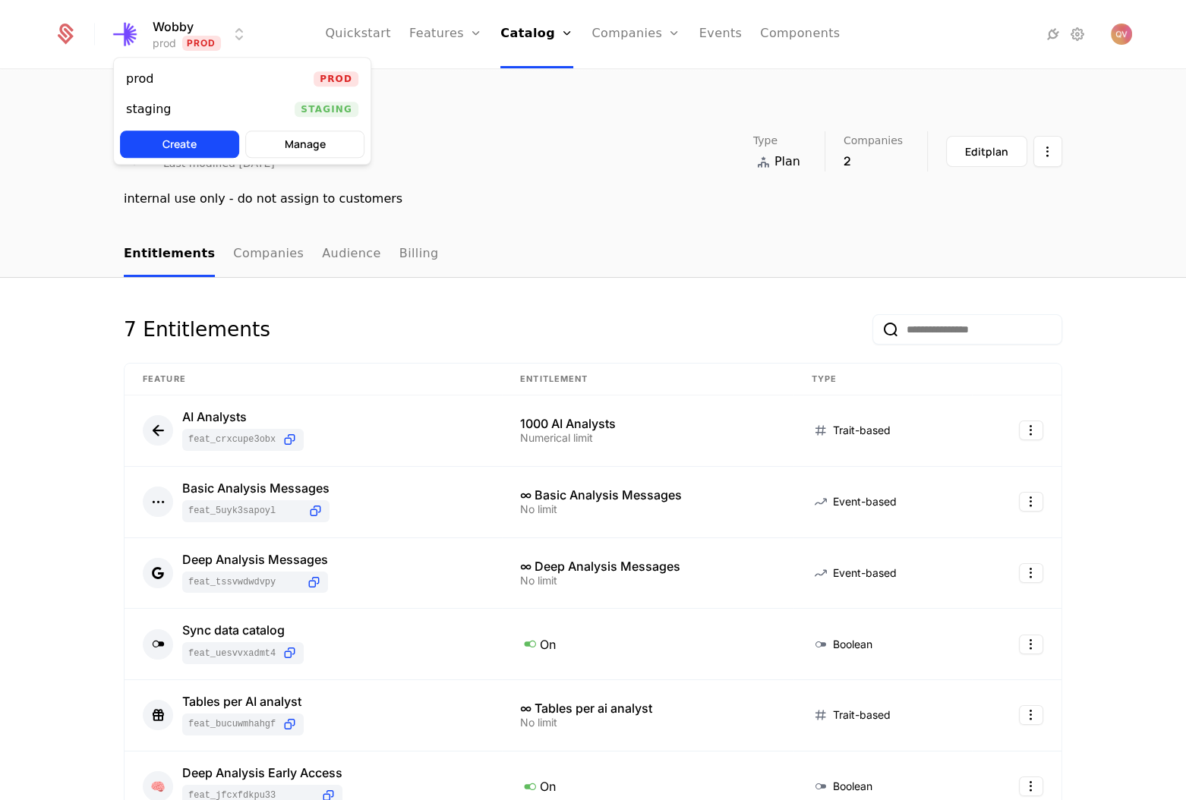
click at [191, 37] on html "Wobby prod Prod Quickstart Features Features Flags Catalog Plans Add Ons Credit…" at bounding box center [593, 400] width 1186 height 800
click at [180, 102] on div "staging Staging" at bounding box center [242, 109] width 257 height 30
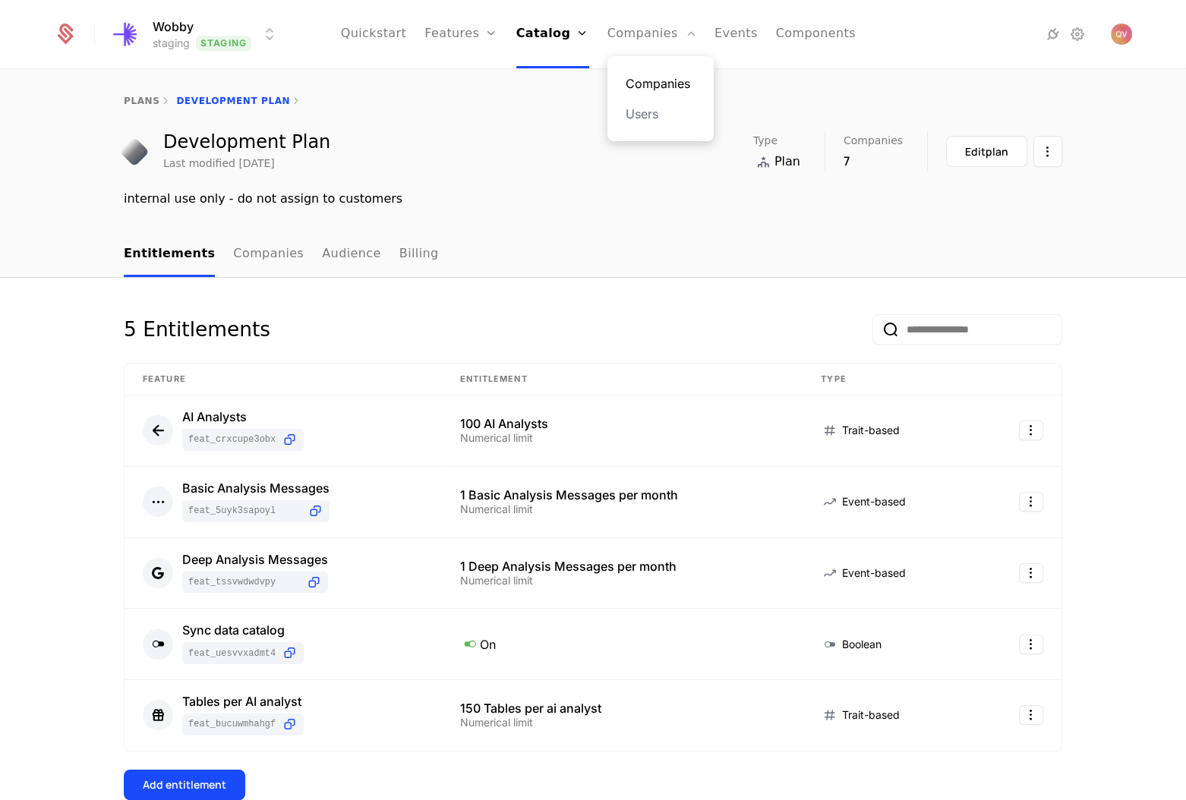
click at [642, 77] on link "Companies" at bounding box center [661, 83] width 70 height 18
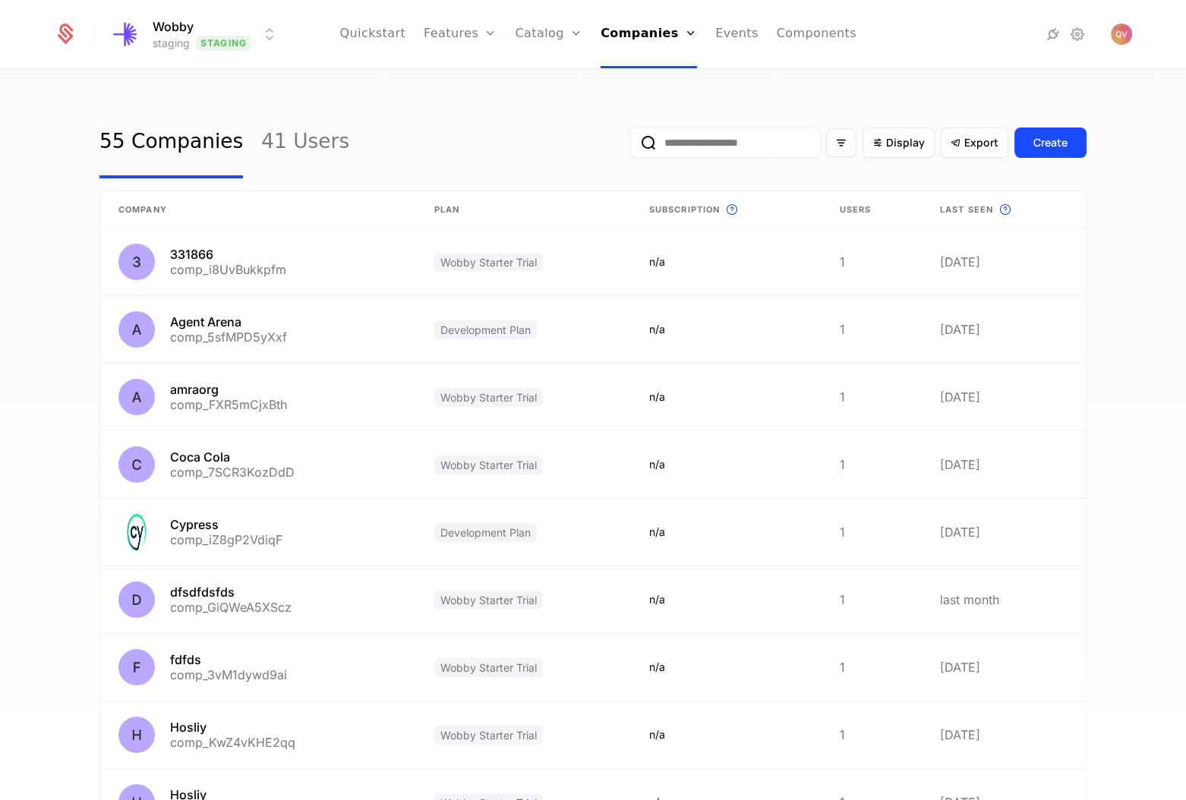
click at [774, 147] on input "email" at bounding box center [725, 143] width 190 height 30
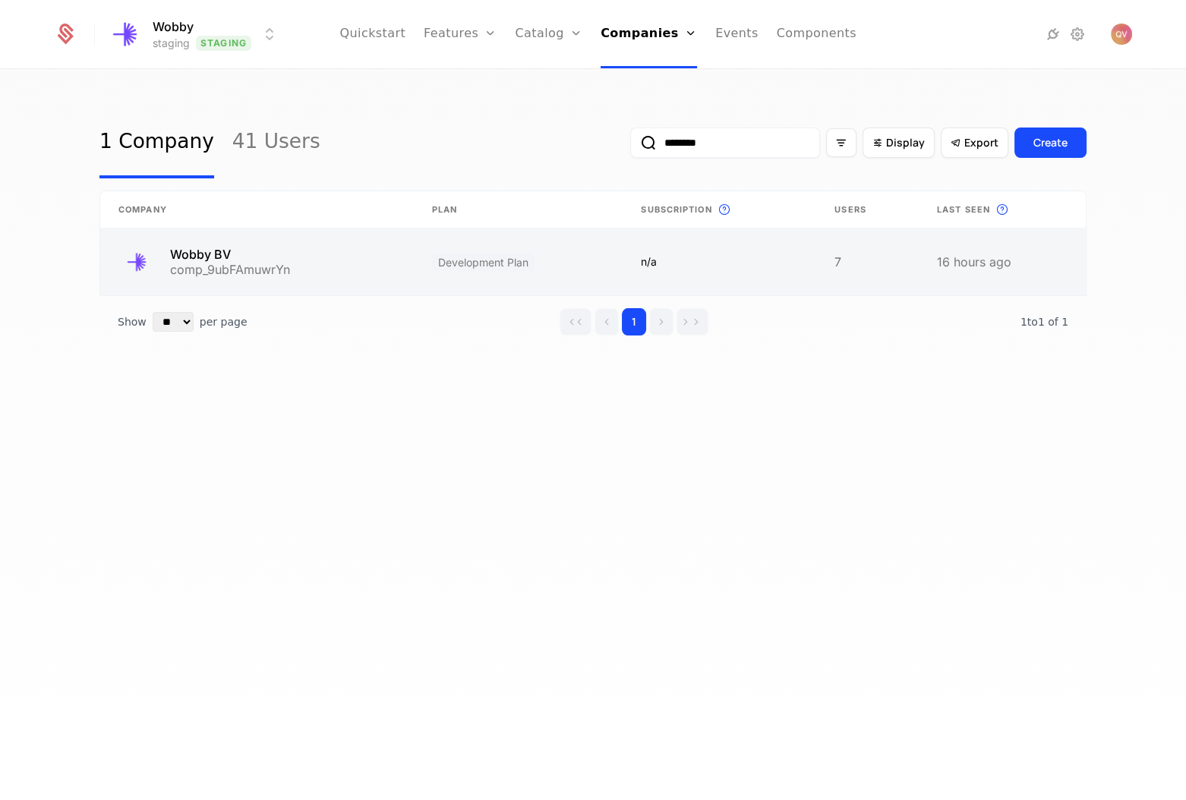
type input "********"
click at [340, 263] on link at bounding box center [257, 261] width 314 height 67
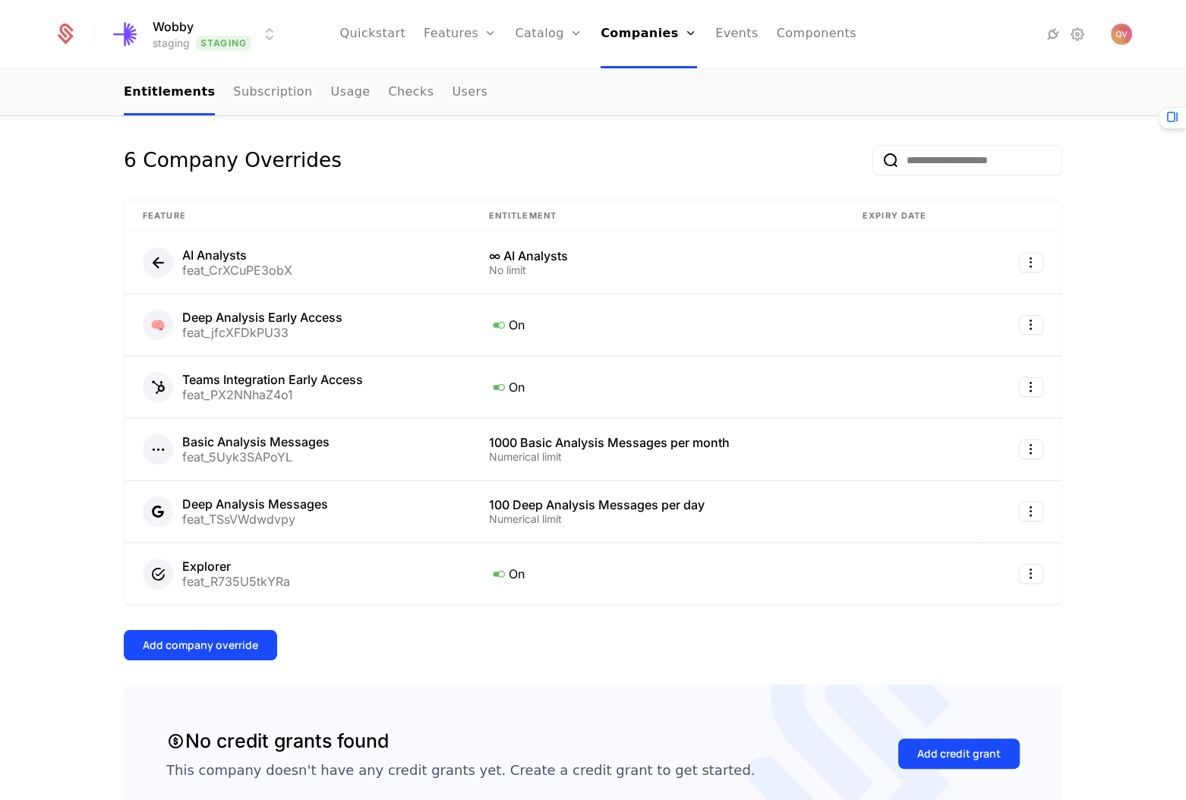
scroll to position [345, 0]
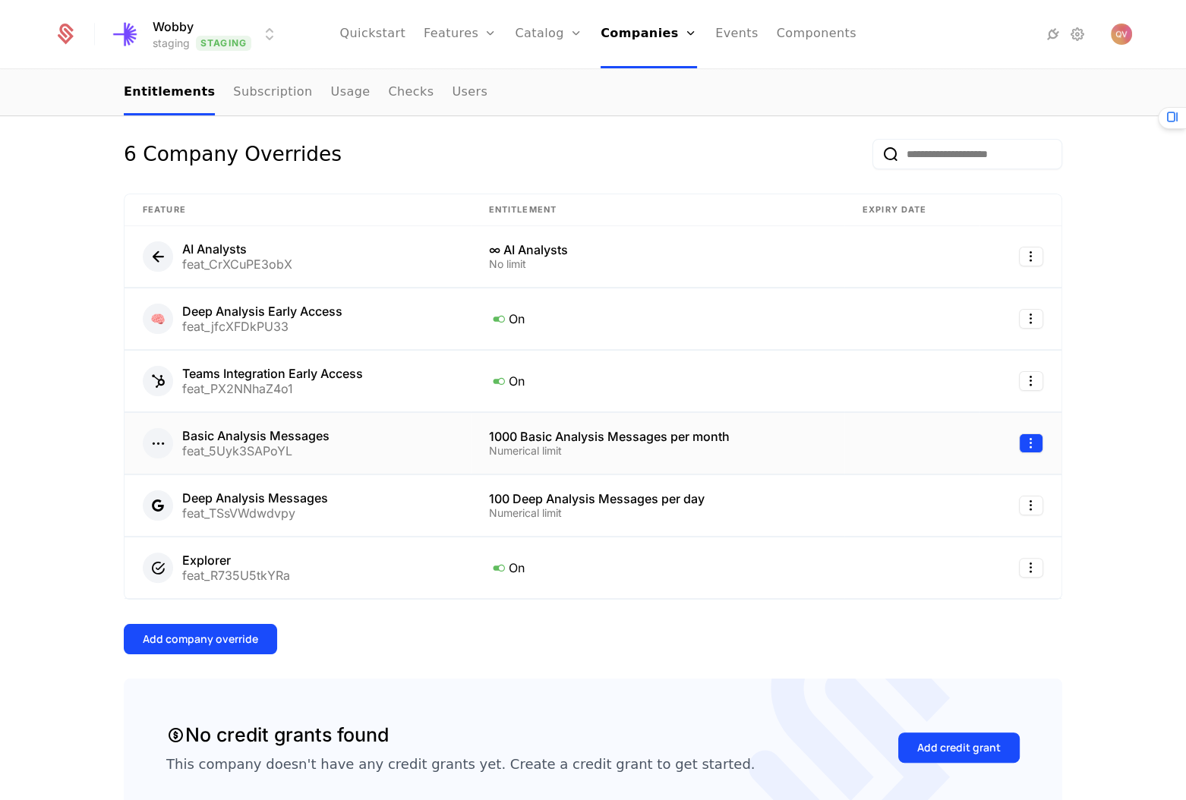
click at [1020, 449] on html "Wobby staging Staging Quickstart Features Features Flags Catalog Plans Add Ons …" at bounding box center [593, 400] width 1186 height 800
click at [930, 517] on div "Edit" at bounding box center [923, 513] width 39 height 21
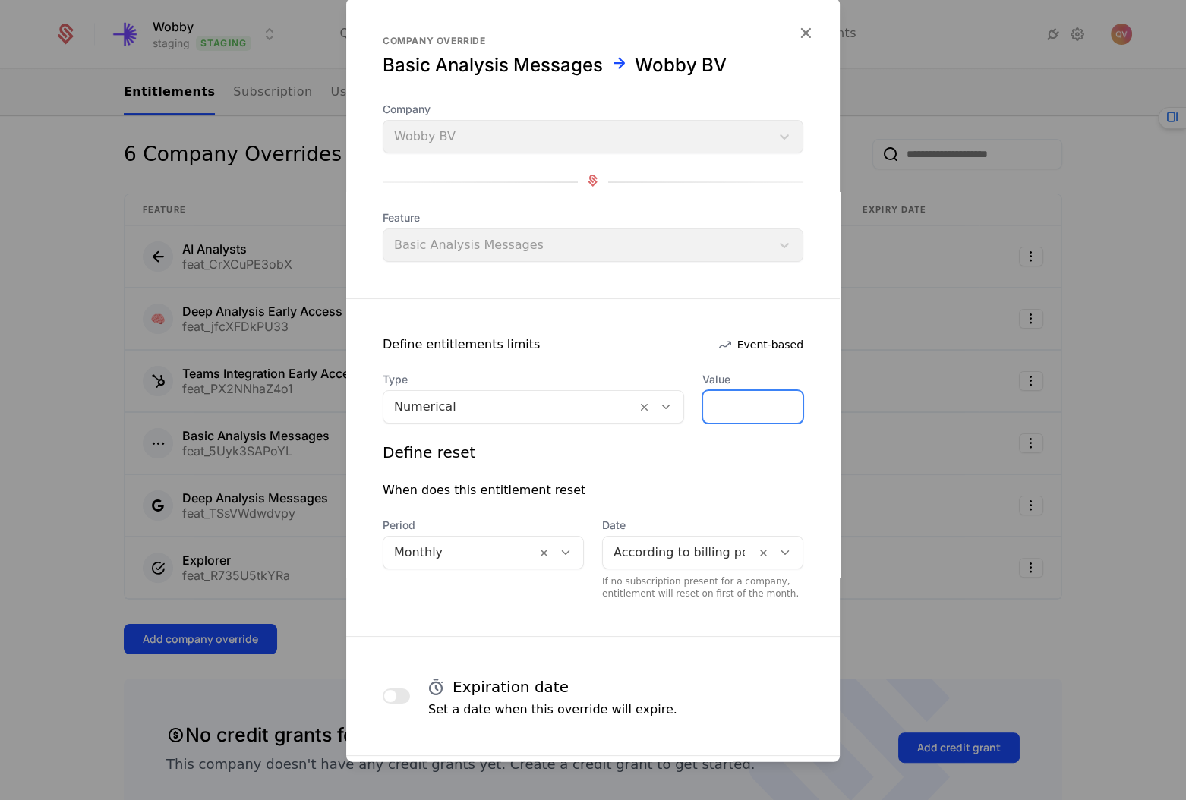
drag, startPoint x: 709, startPoint y: 414, endPoint x: 603, endPoint y: 415, distance: 105.5
click at [682, 414] on div "Type Numerical Value ****" at bounding box center [593, 398] width 421 height 52
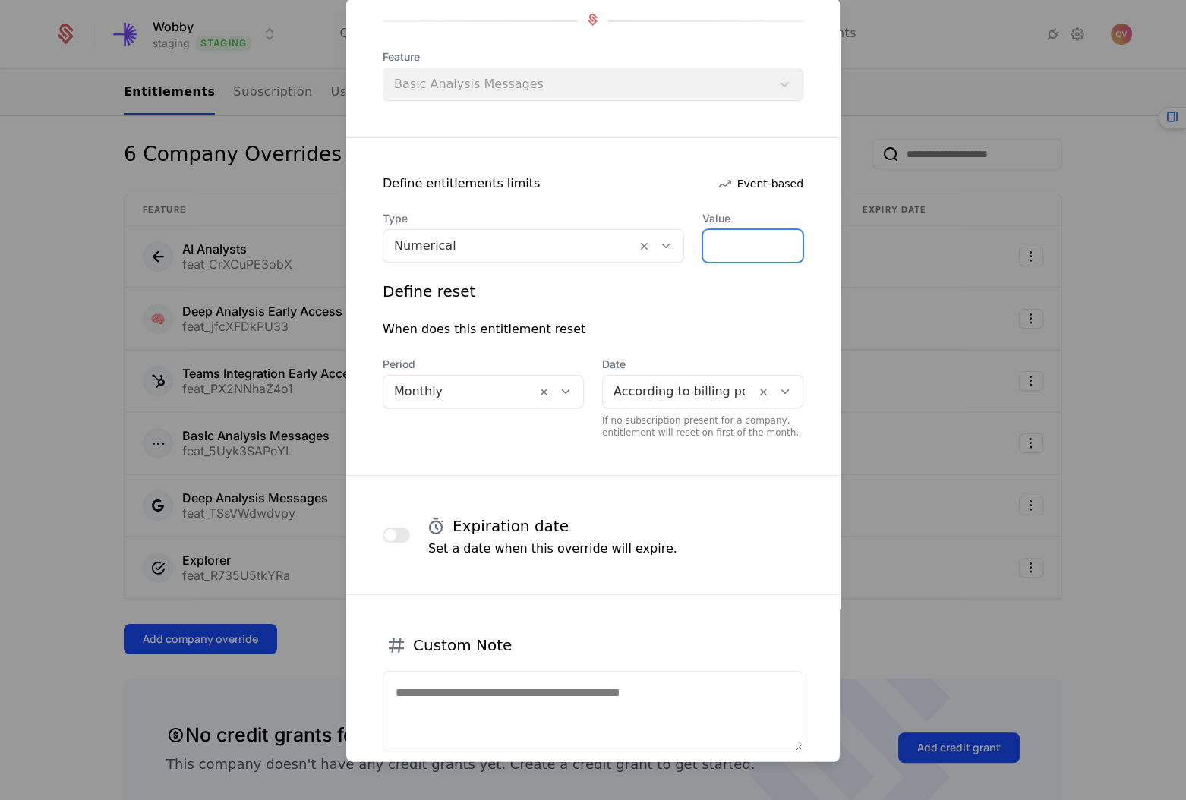
scroll to position [255, 0]
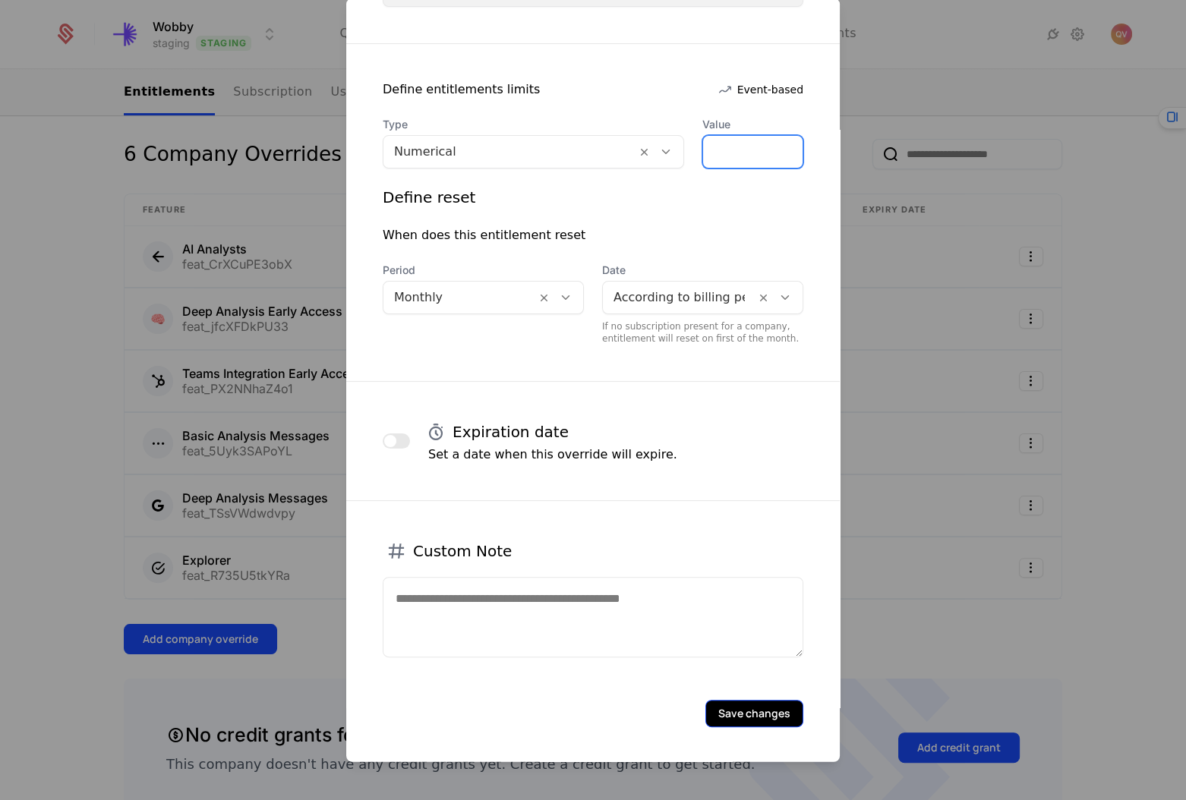
type input "*"
click at [730, 700] on button "Save changes" at bounding box center [754, 713] width 98 height 27
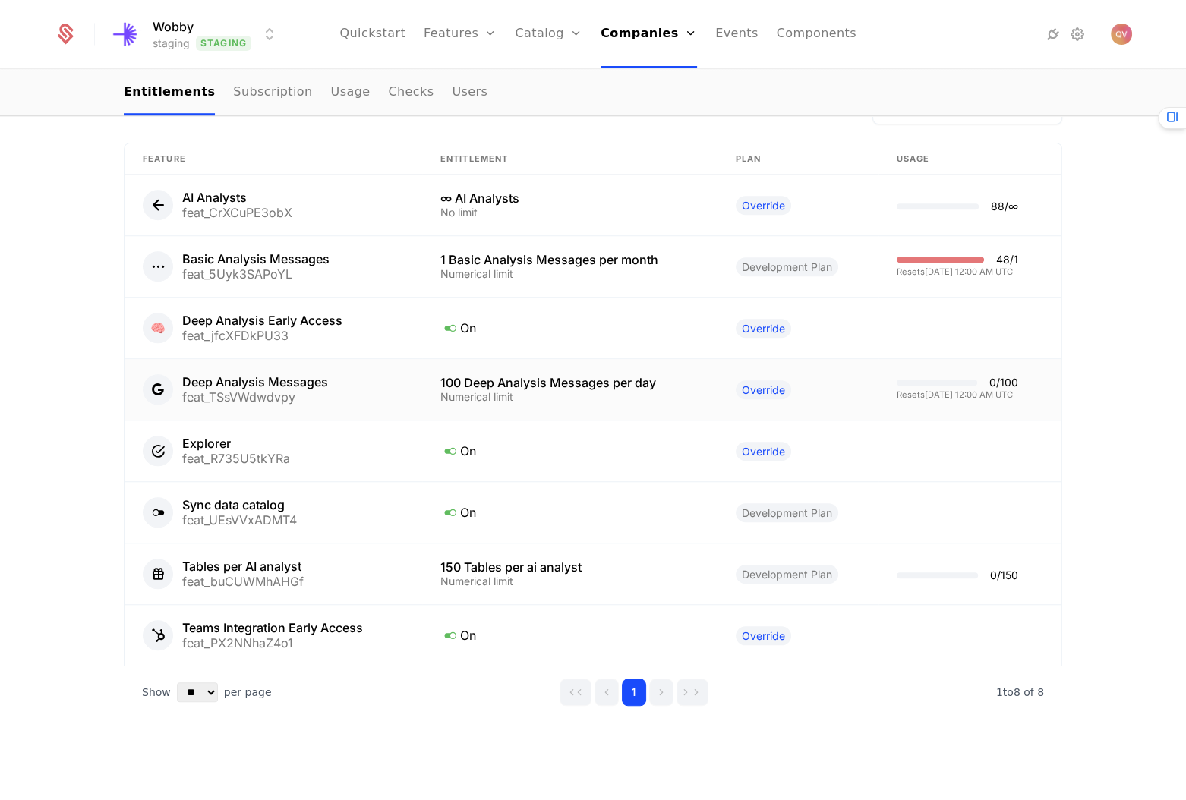
scroll to position [1096, 0]
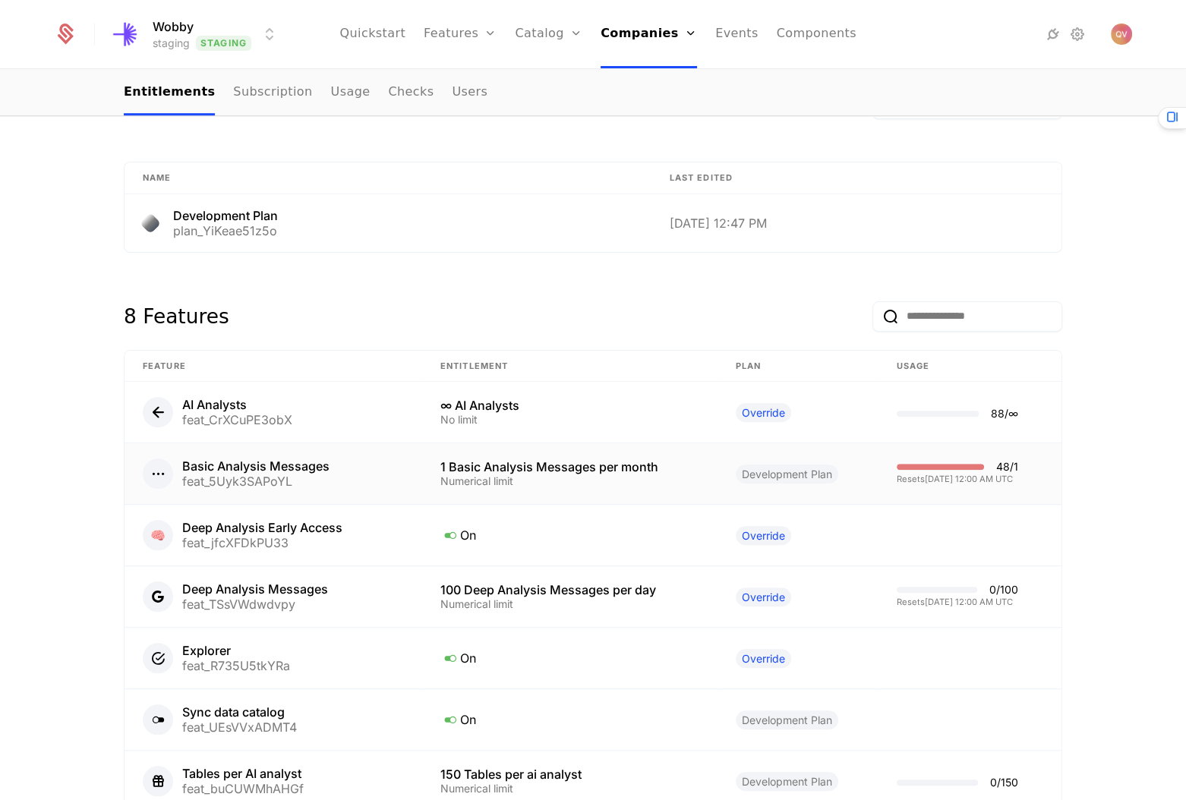
click at [892, 449] on td "48 / 1 Resets 10/1/2025, 12:00 AM UTC" at bounding box center [969, 473] width 183 height 61
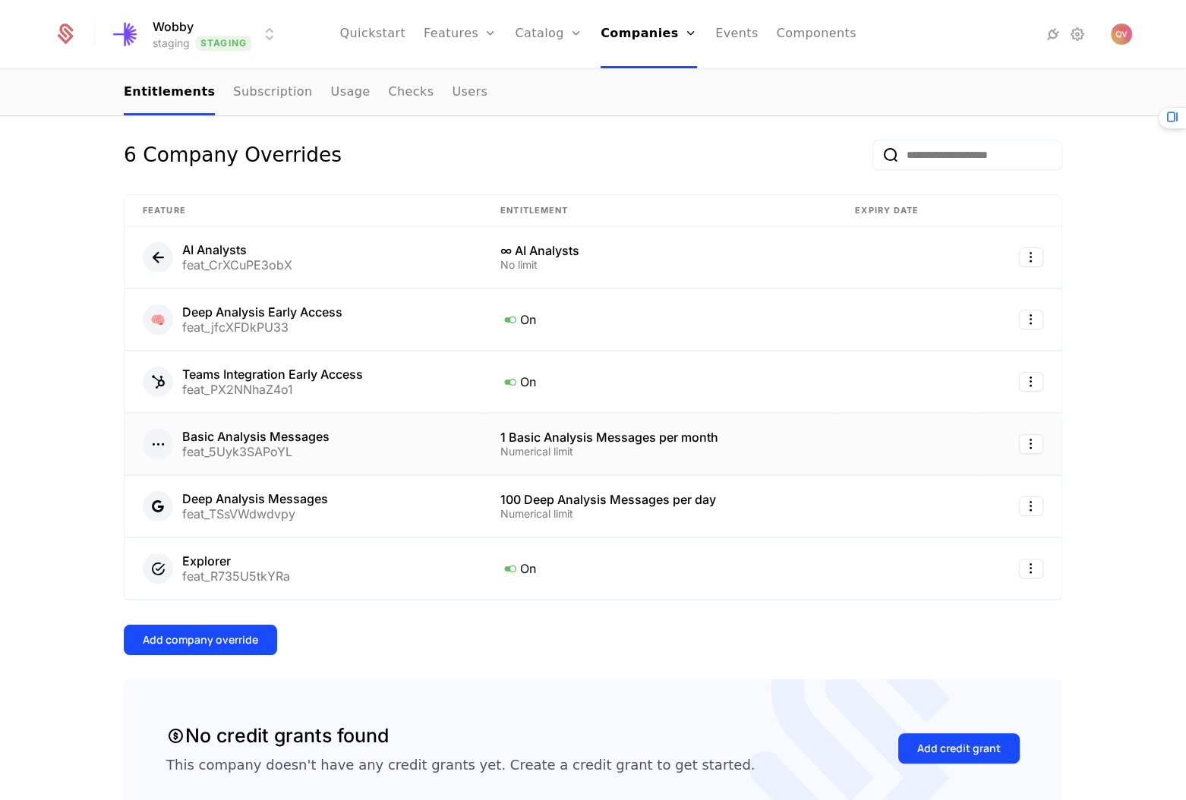
scroll to position [345, 0]
click at [1031, 444] on html "Wobby staging Staging Quickstart Features Features Flags Catalog Plans Add Ons …" at bounding box center [593, 400] width 1186 height 800
click at [938, 509] on div "Edit" at bounding box center [923, 513] width 39 height 21
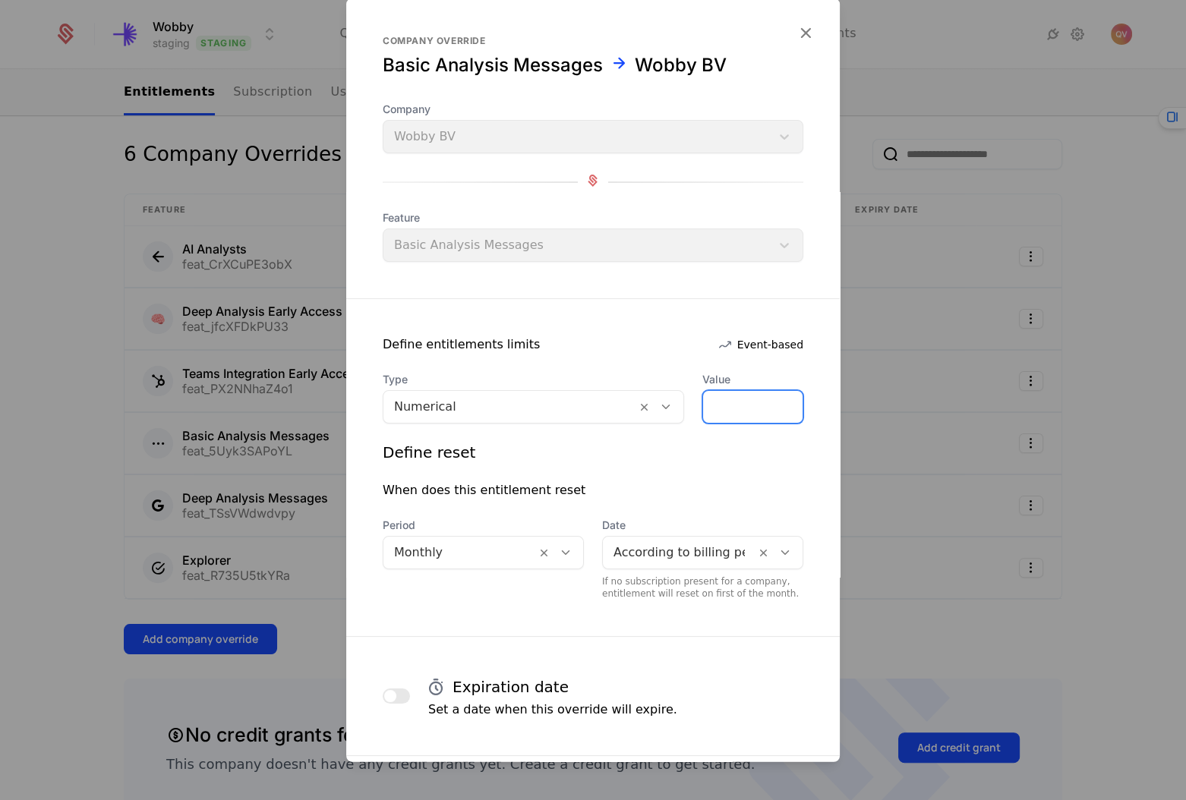
drag, startPoint x: 734, startPoint y: 409, endPoint x: 662, endPoint y: 408, distance: 72.1
click at [662, 408] on div "Type Numerical Value *" at bounding box center [593, 398] width 421 height 52
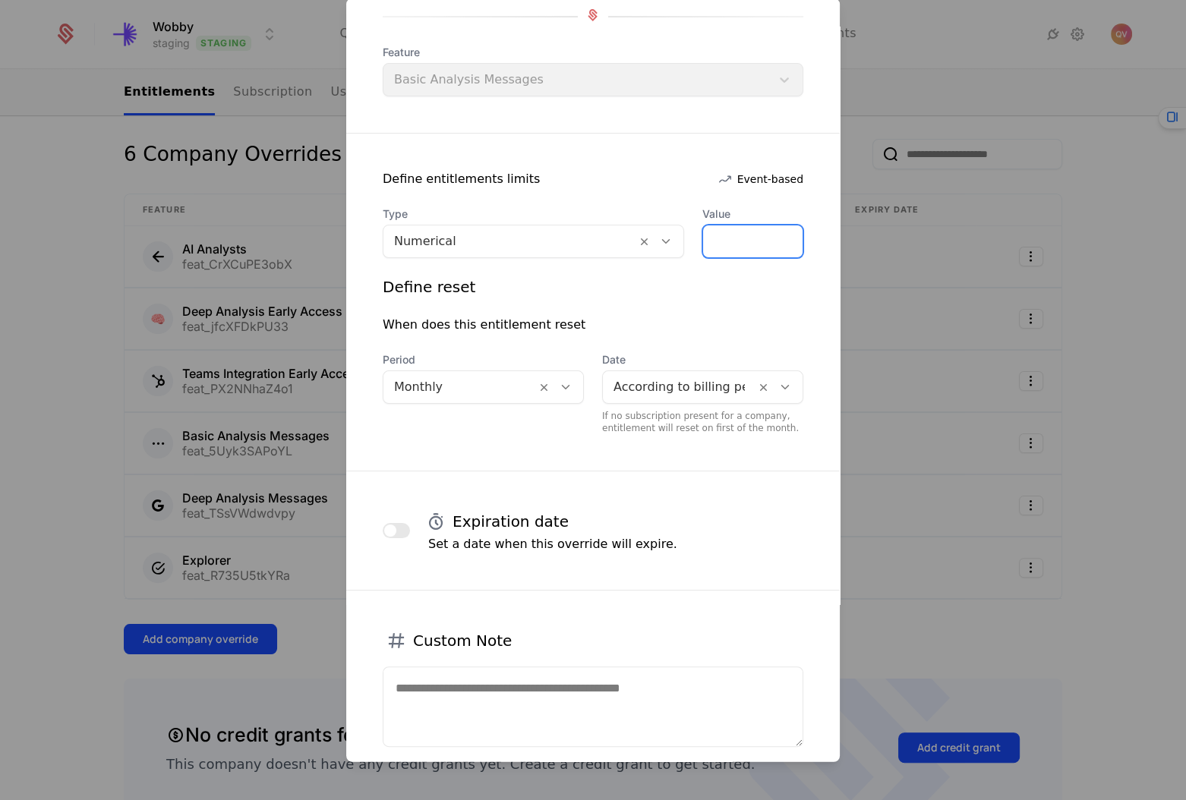
scroll to position [255, 0]
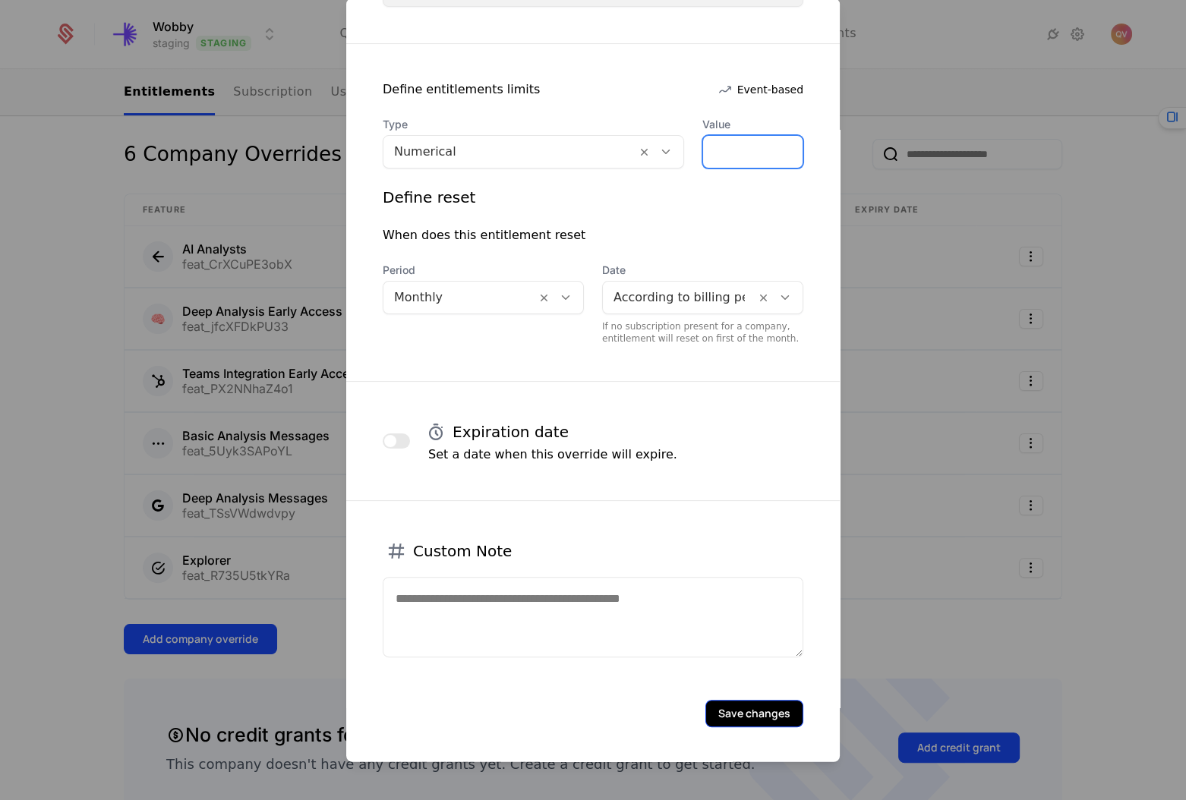
type input "****"
click at [764, 714] on button "Save changes" at bounding box center [754, 713] width 98 height 27
